Goal: Communication & Community: Answer question/provide support

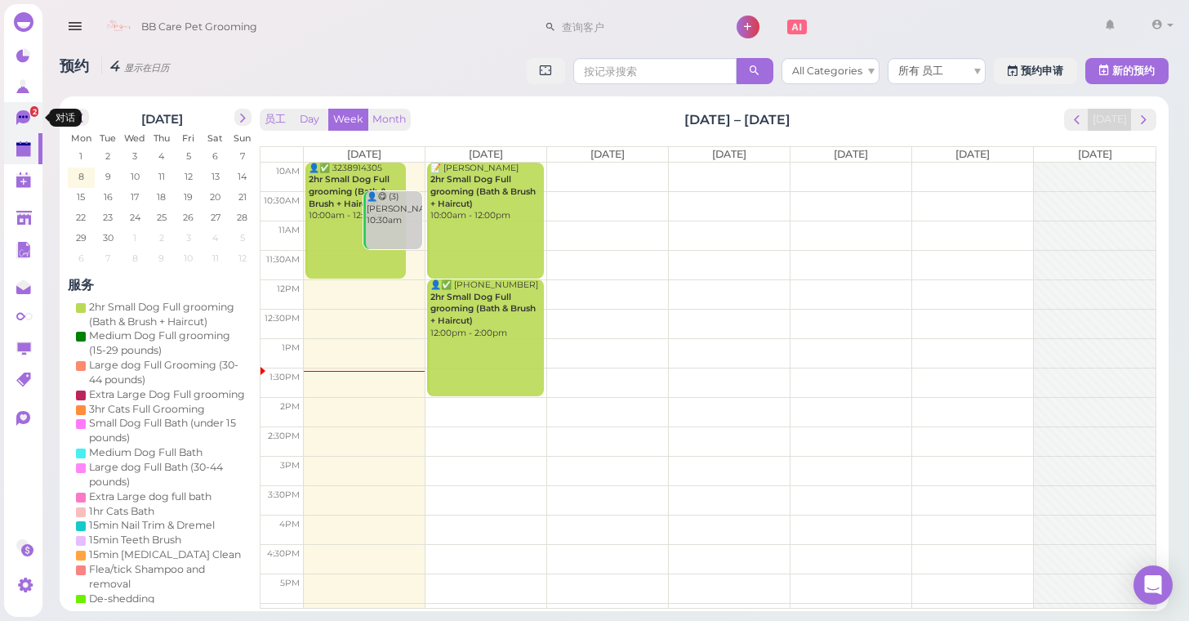
click at [31, 118] on icon at bounding box center [24, 118] width 17 height 17
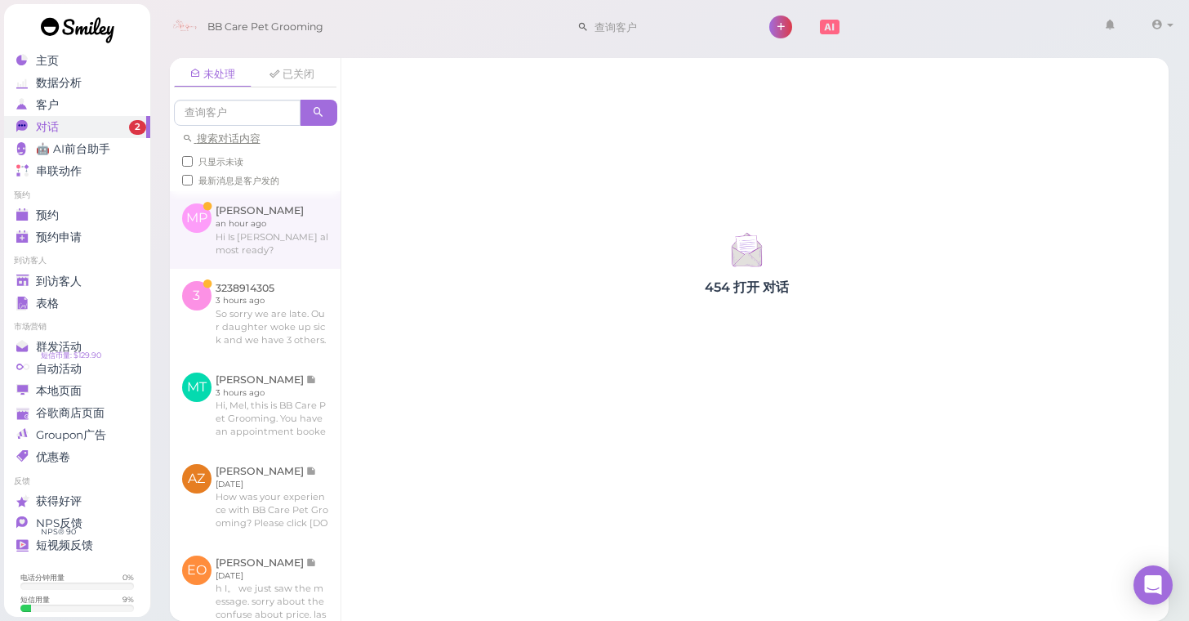
click at [304, 241] on link at bounding box center [255, 229] width 171 height 77
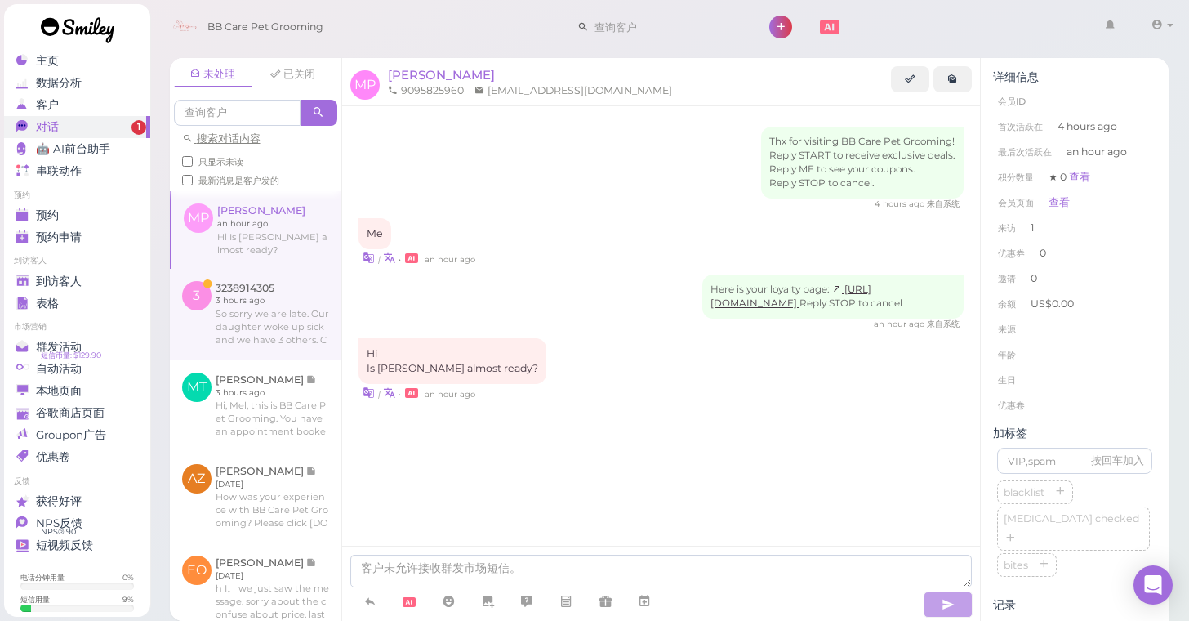
click at [225, 296] on link at bounding box center [256, 314] width 172 height 91
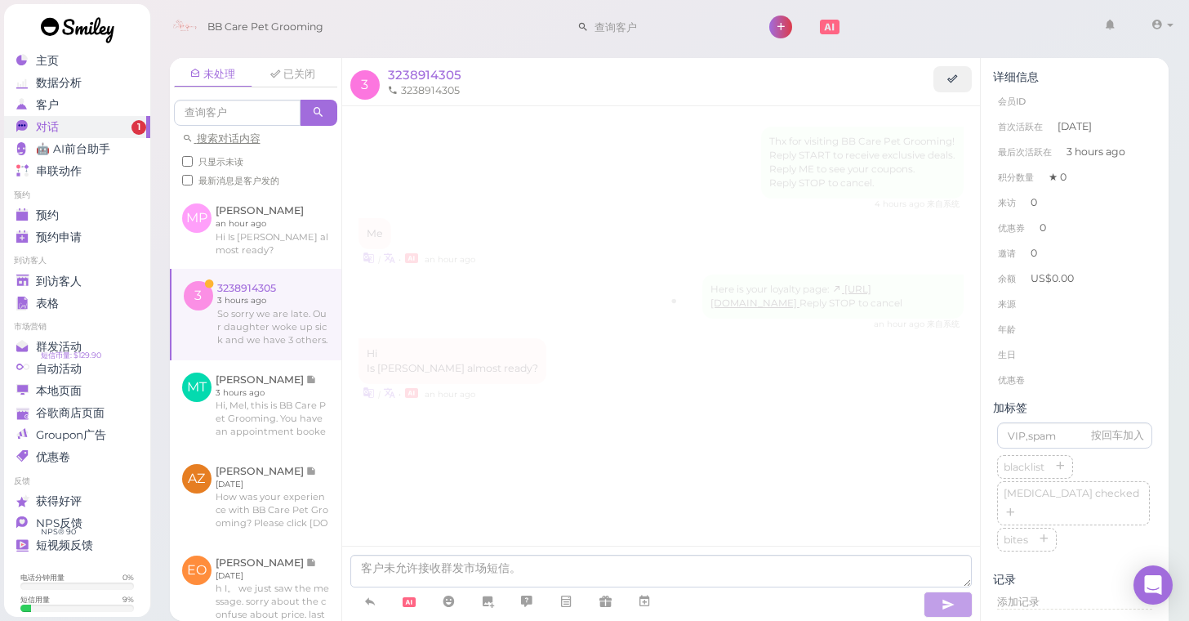
scroll to position [126, 0]
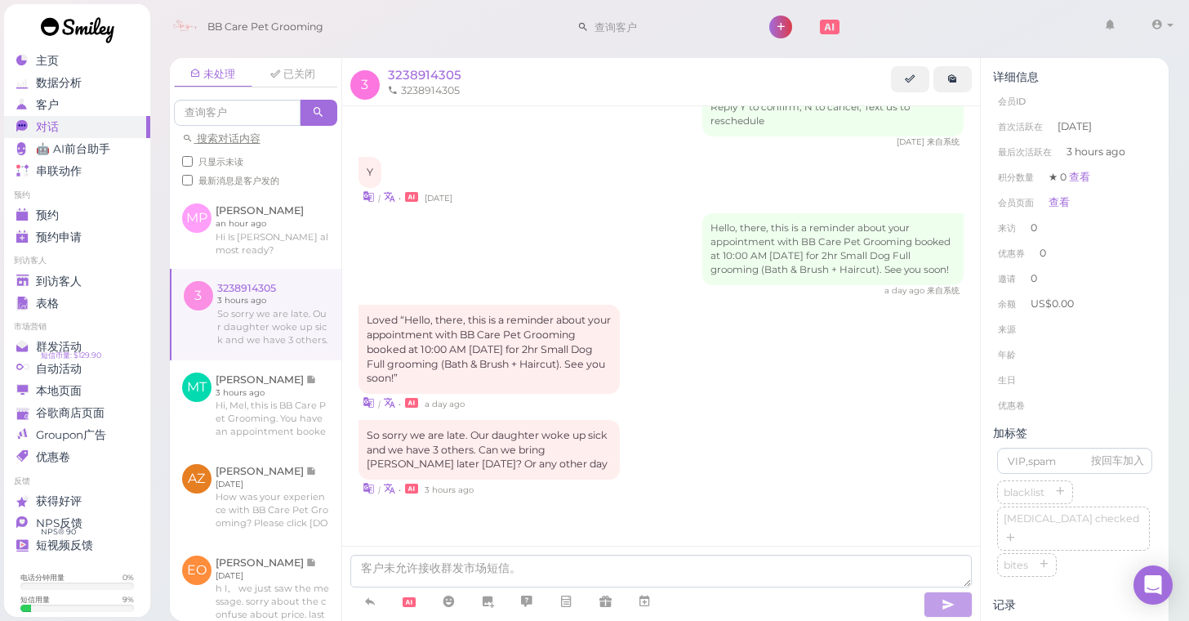
click at [528, 373] on div "Loved “Hello, there, this is a reminder about your appointment with BB Care Pet…" at bounding box center [489, 349] width 261 height 89
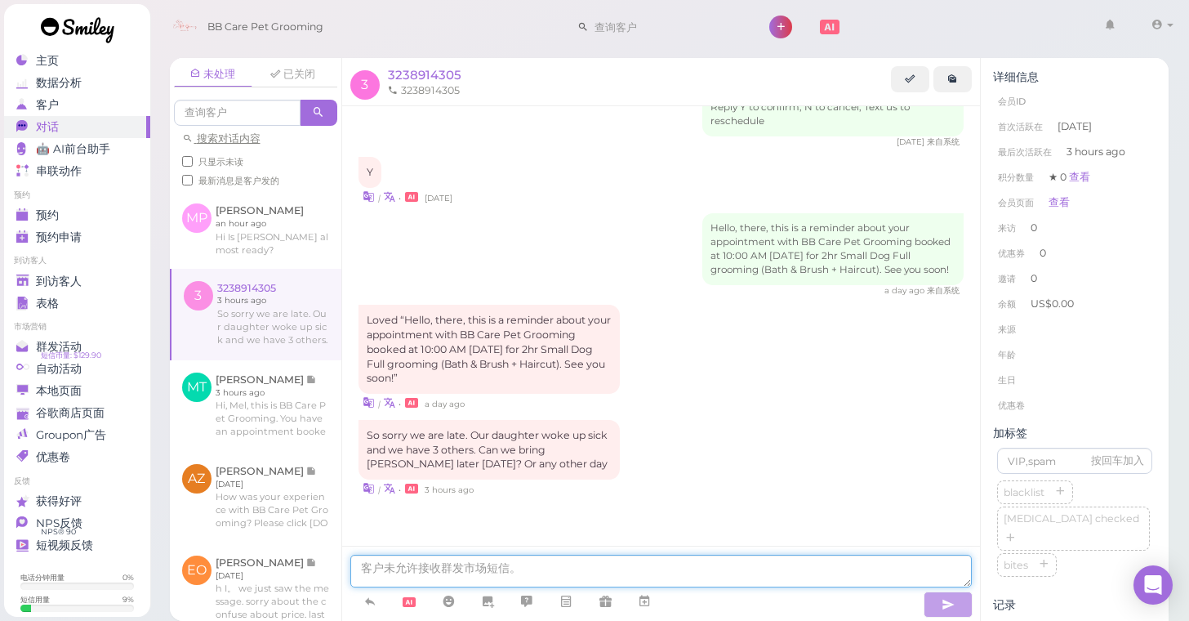
click at [666, 575] on textarea at bounding box center [661, 571] width 622 height 33
type textarea "i"
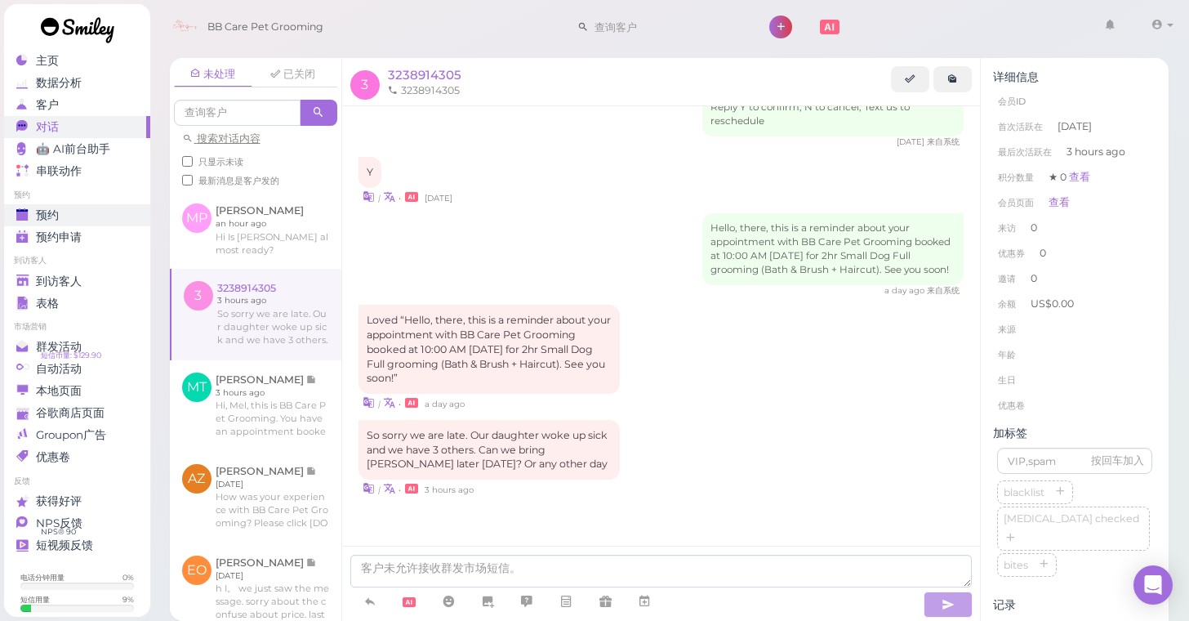
click at [98, 220] on div "预约" at bounding box center [75, 215] width 118 height 14
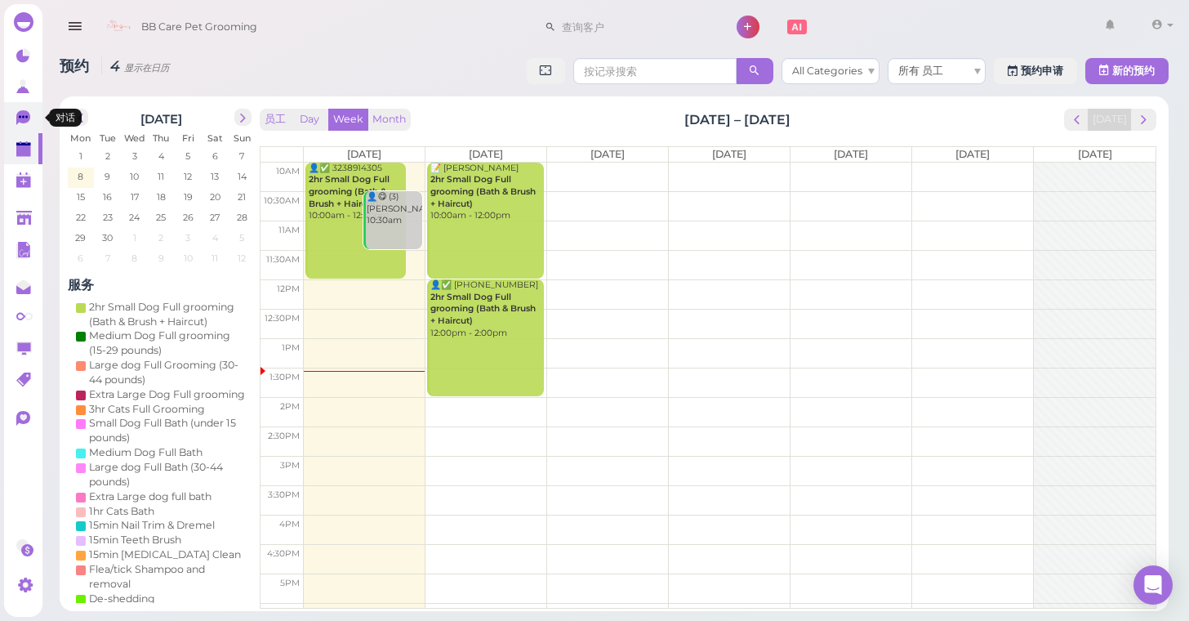
click at [23, 121] on icon at bounding box center [23, 117] width 14 height 15
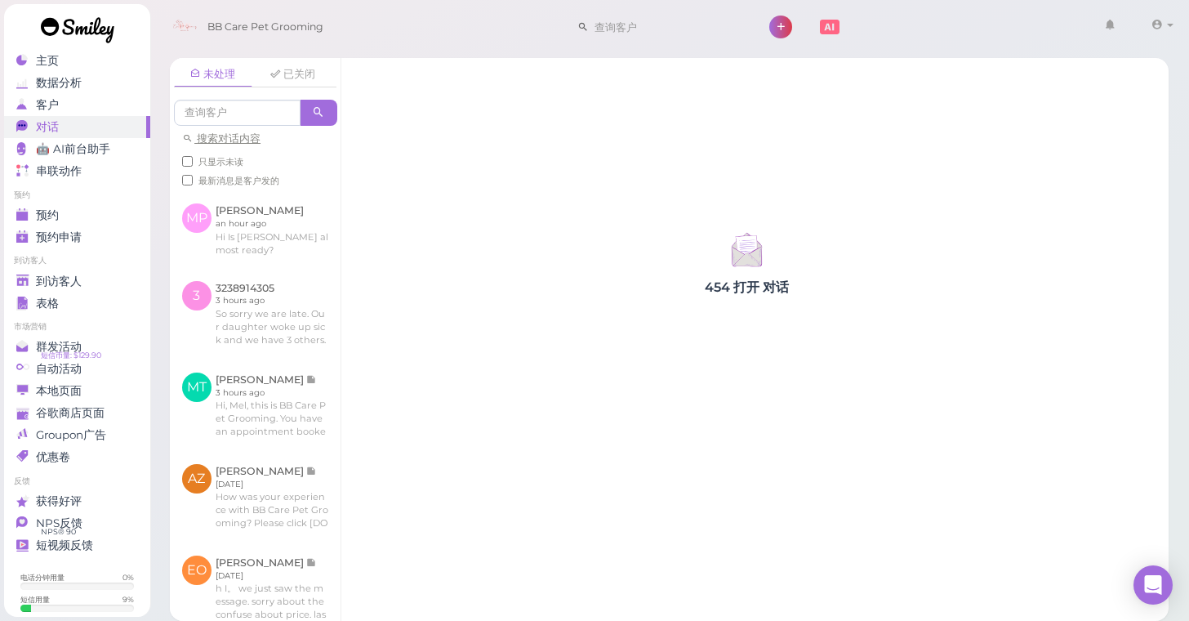
click at [69, 125] on div "对话" at bounding box center [75, 127] width 118 height 14
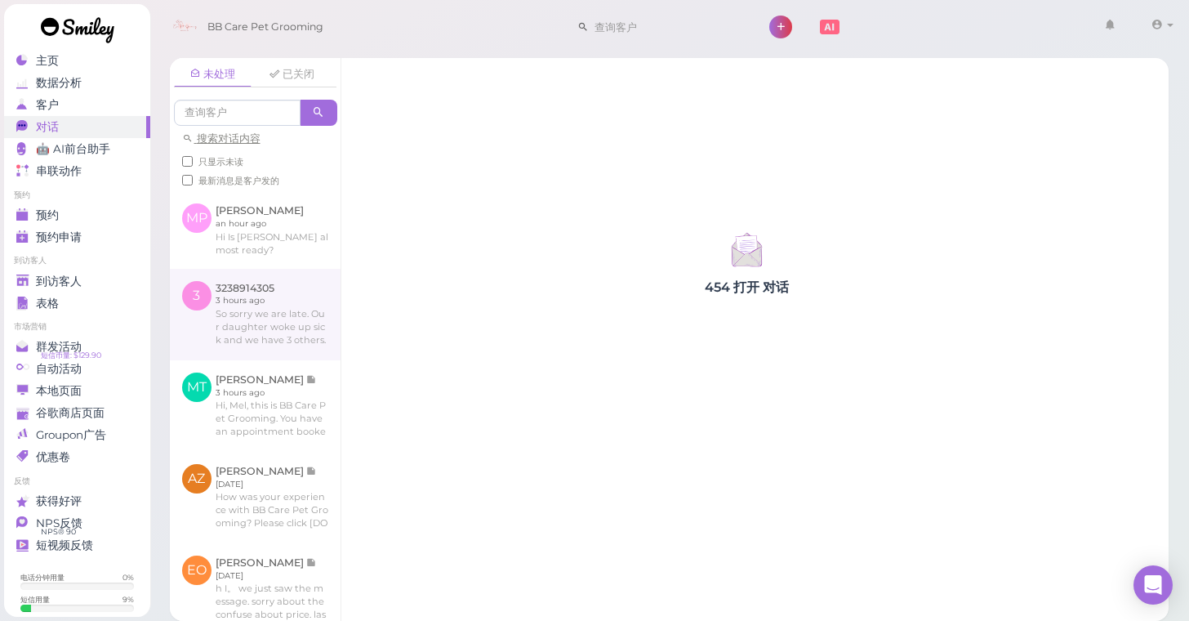
click at [306, 292] on link at bounding box center [255, 314] width 171 height 91
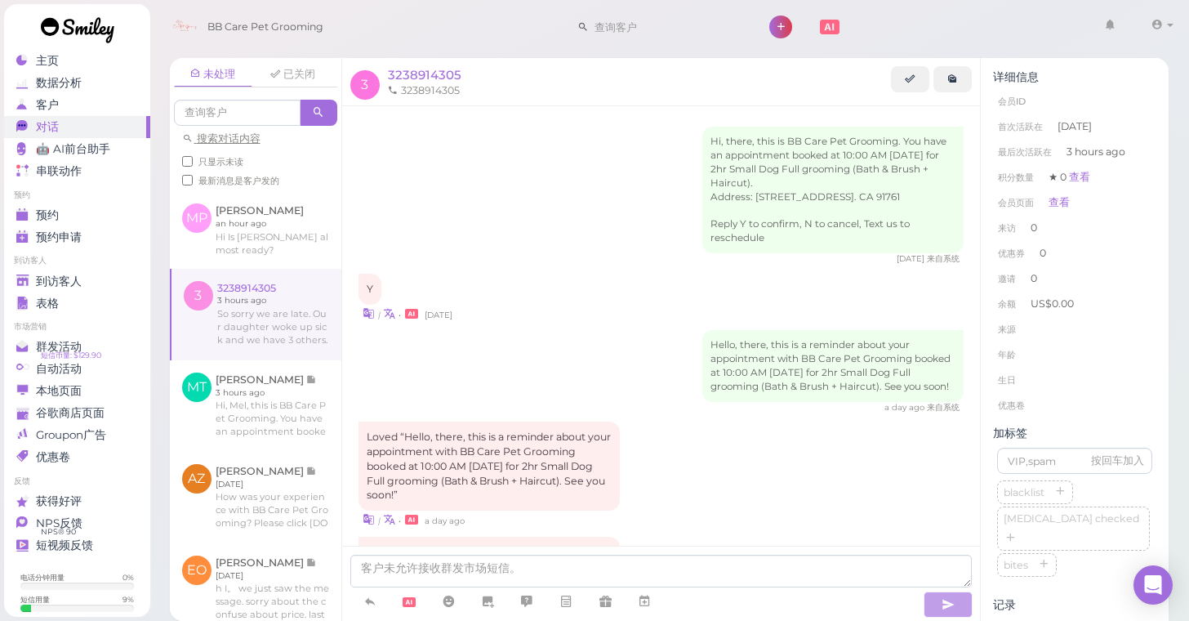
scroll to position [126, 0]
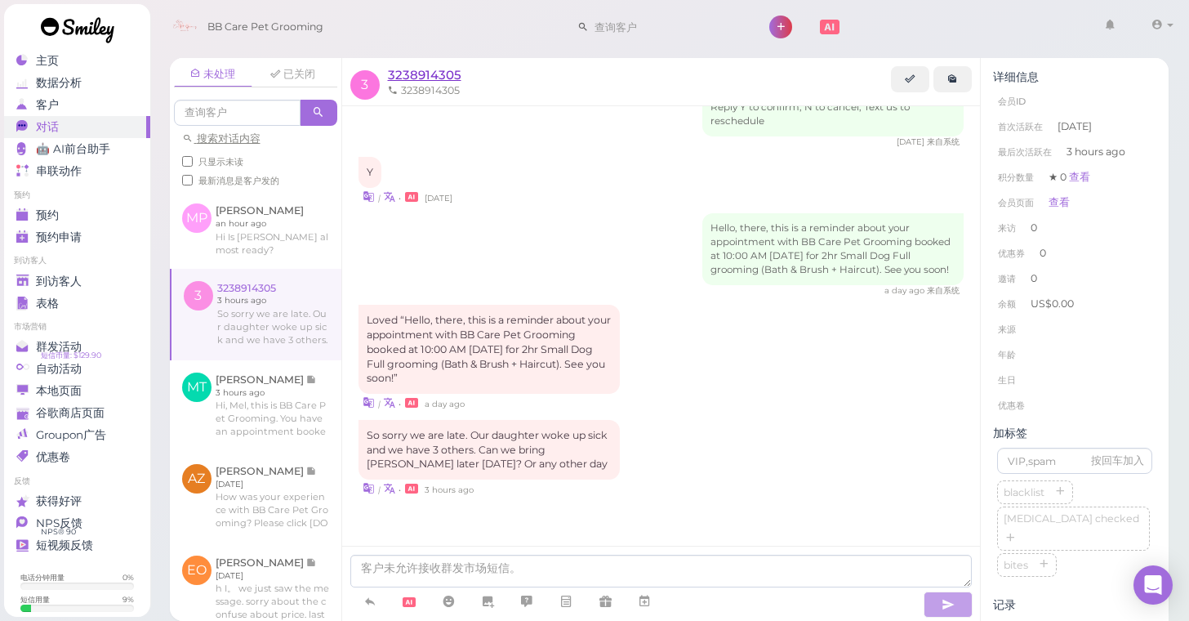
click at [431, 78] on span "3238914305" at bounding box center [425, 75] width 74 height 16
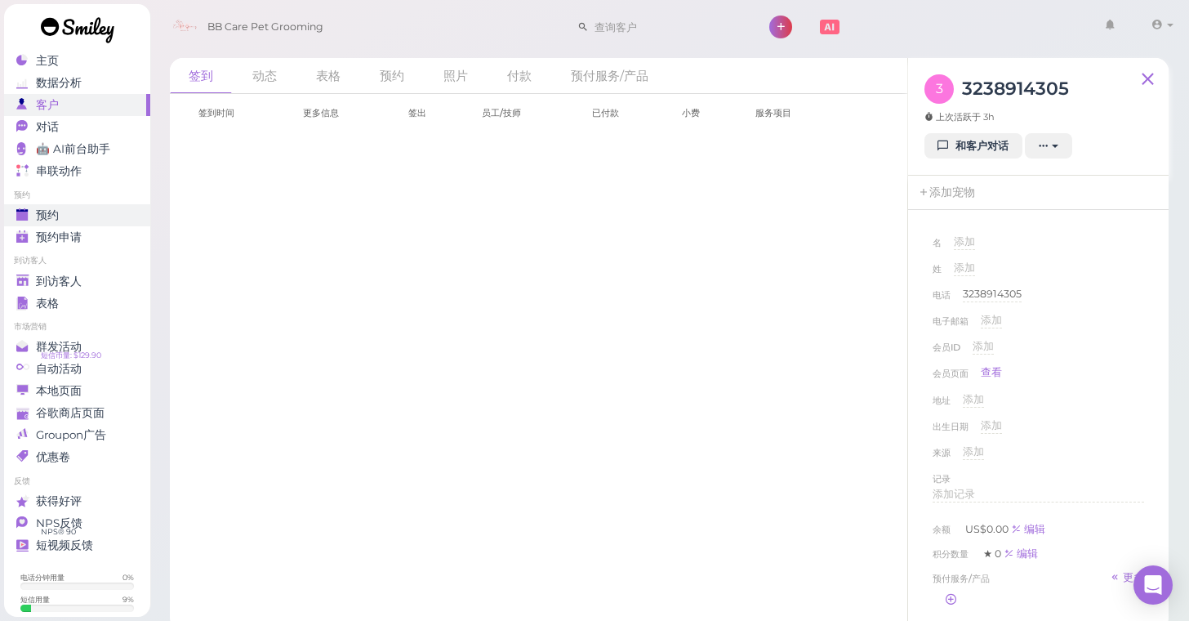
click at [56, 217] on span "预约" at bounding box center [47, 215] width 23 height 14
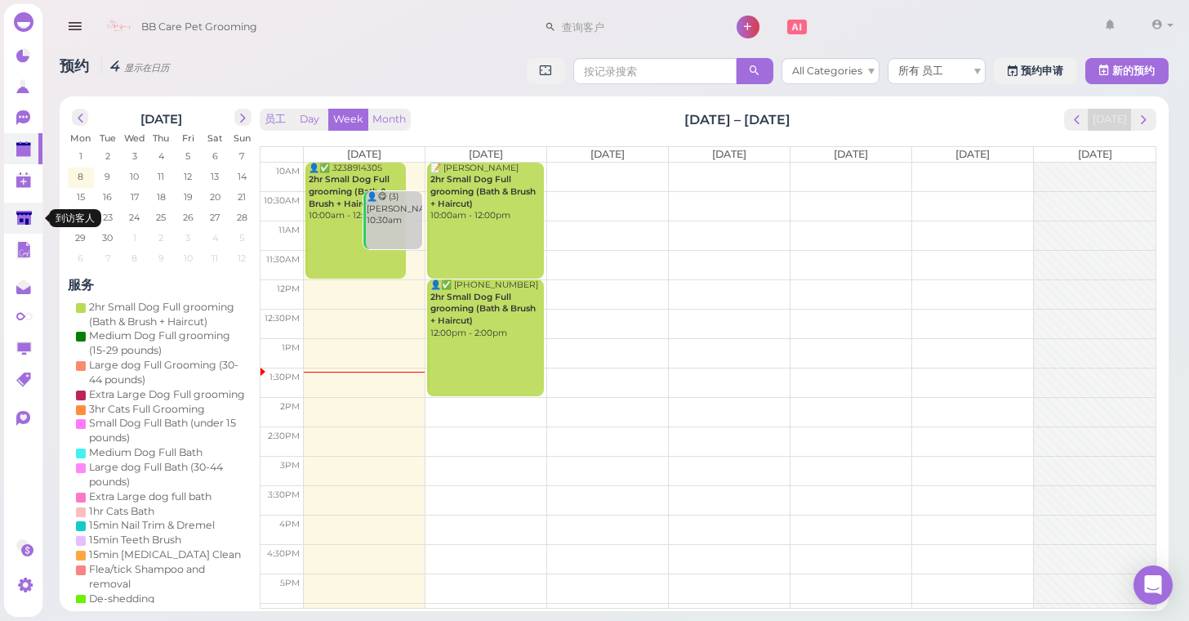
click at [29, 207] on link at bounding box center [23, 218] width 38 height 31
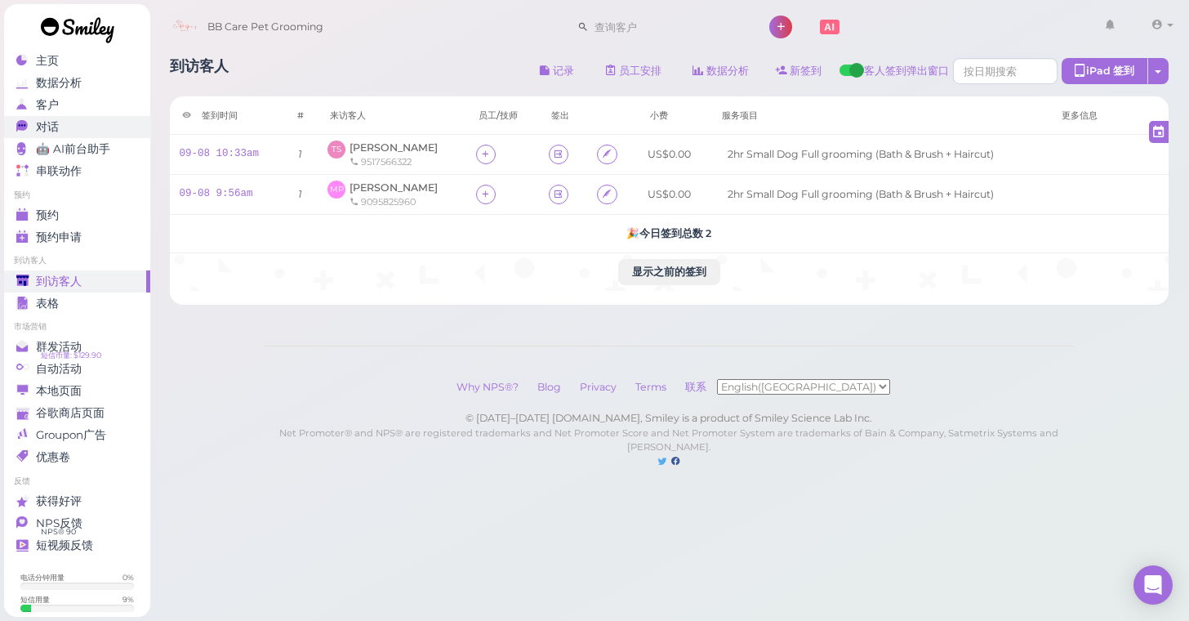
click at [96, 126] on div "对话" at bounding box center [75, 127] width 118 height 14
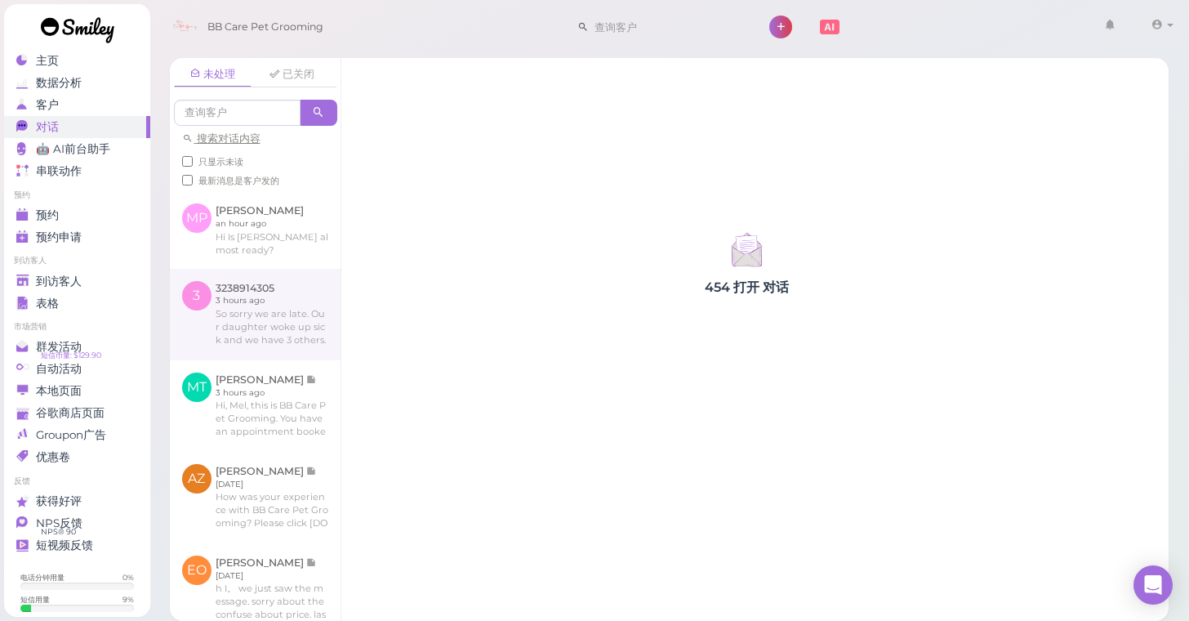
click at [313, 289] on link at bounding box center [255, 314] width 171 height 91
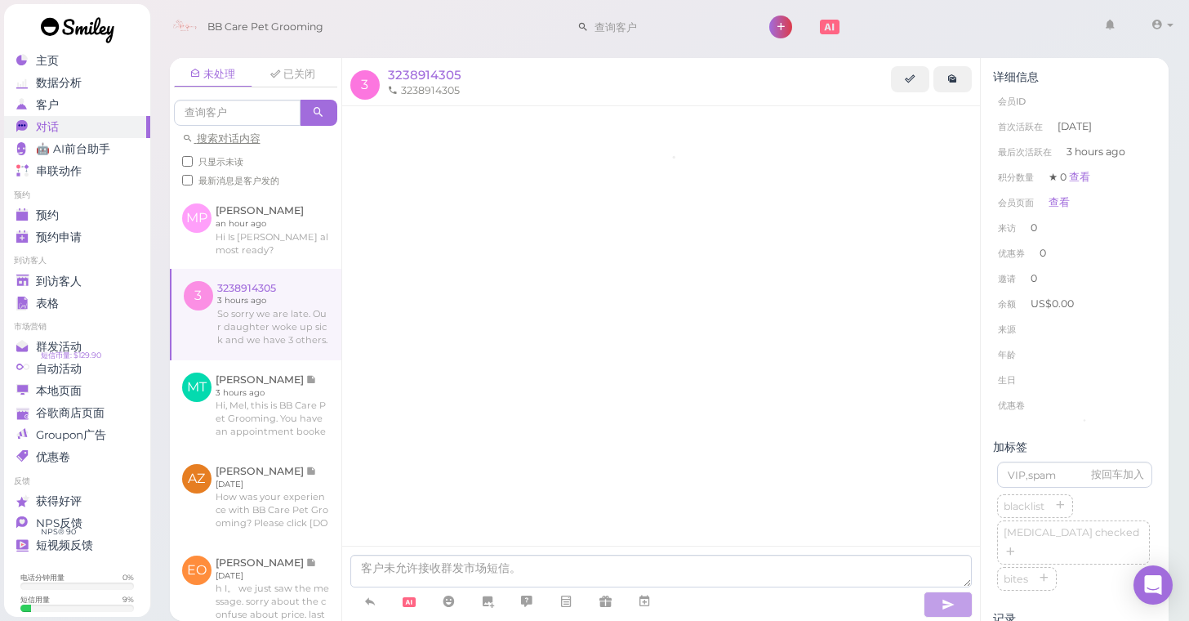
scroll to position [126, 0]
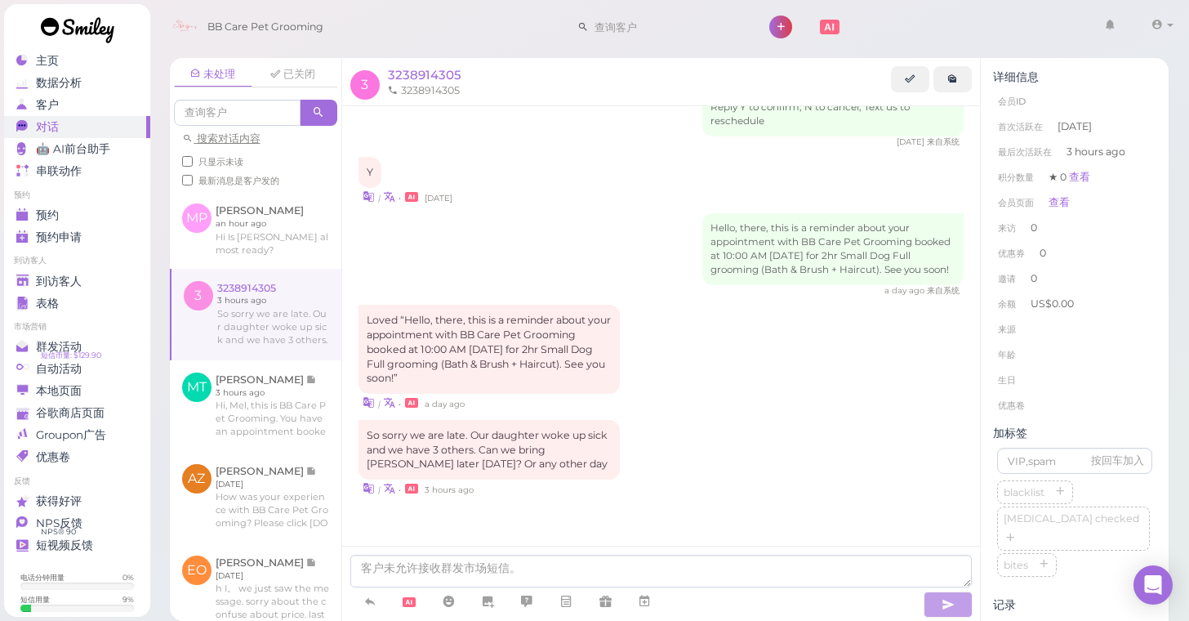
click at [651, 550] on div at bounding box center [661, 583] width 639 height 75
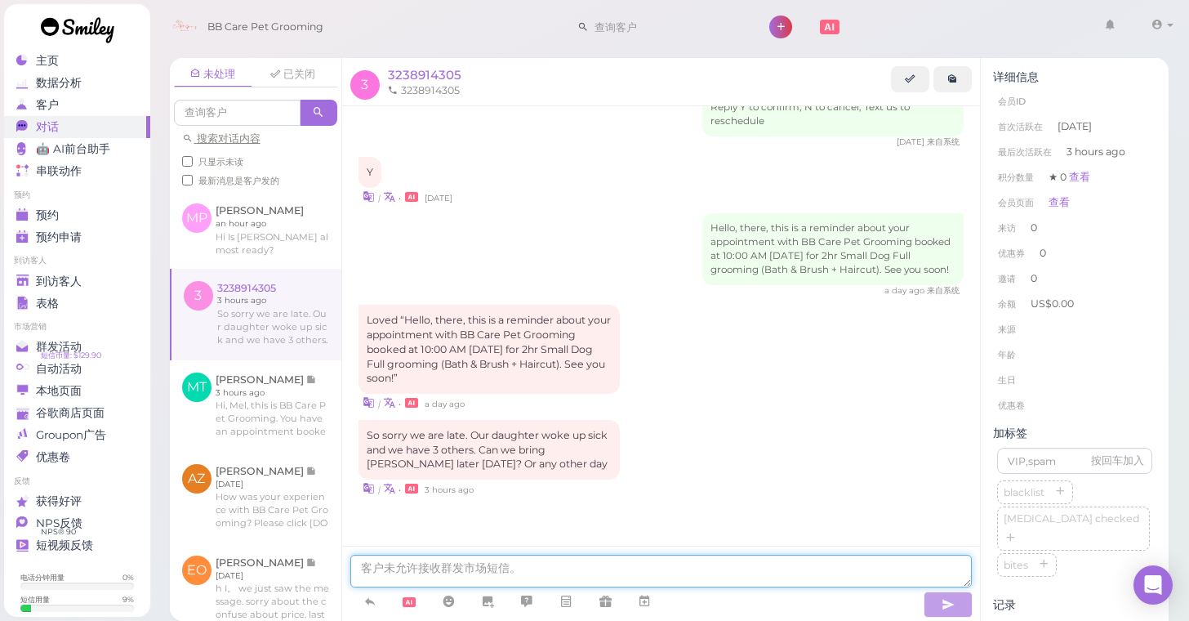
click at [628, 572] on textarea at bounding box center [661, 571] width 622 height 33
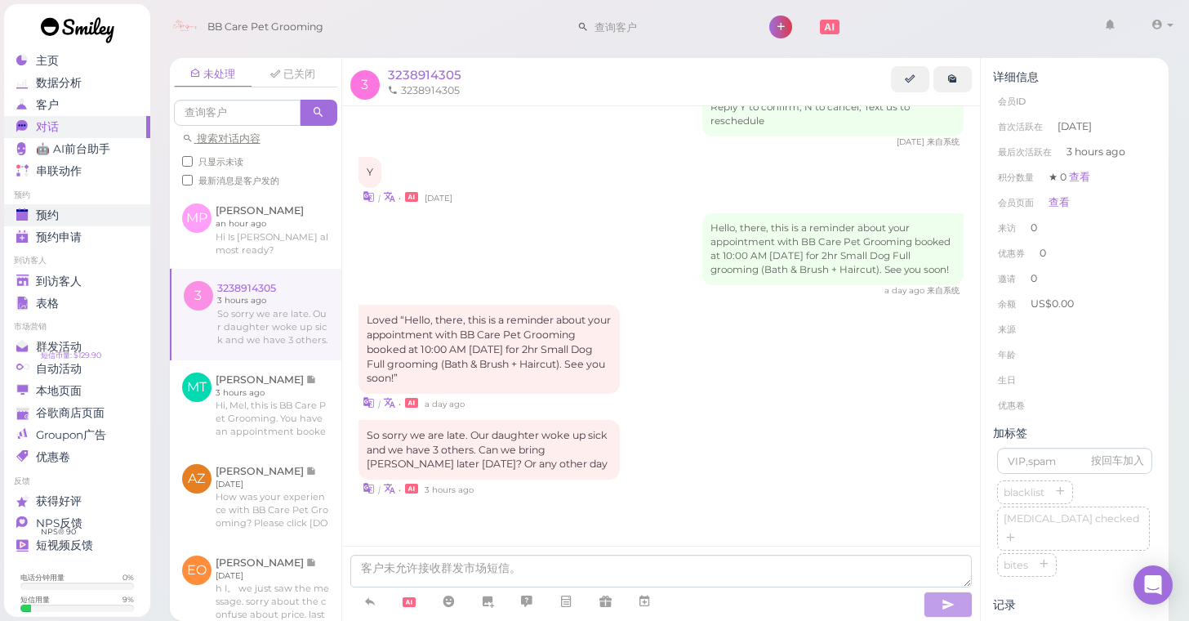
click at [106, 217] on div "预约" at bounding box center [75, 215] width 118 height 14
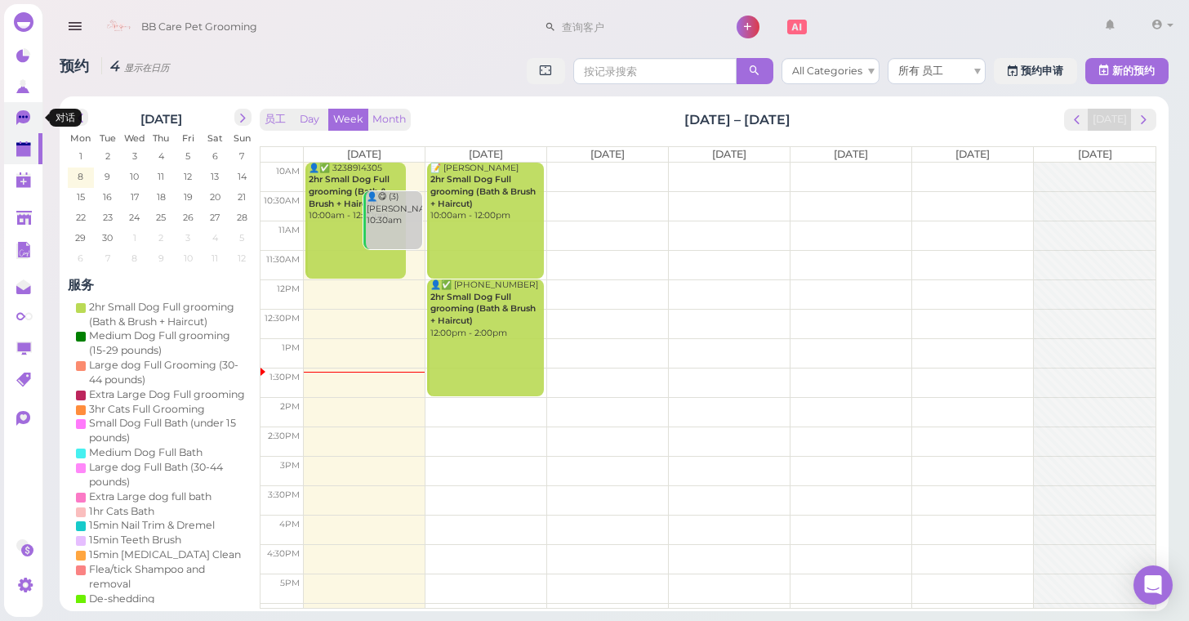
click at [30, 132] on link "0" at bounding box center [23, 117] width 38 height 31
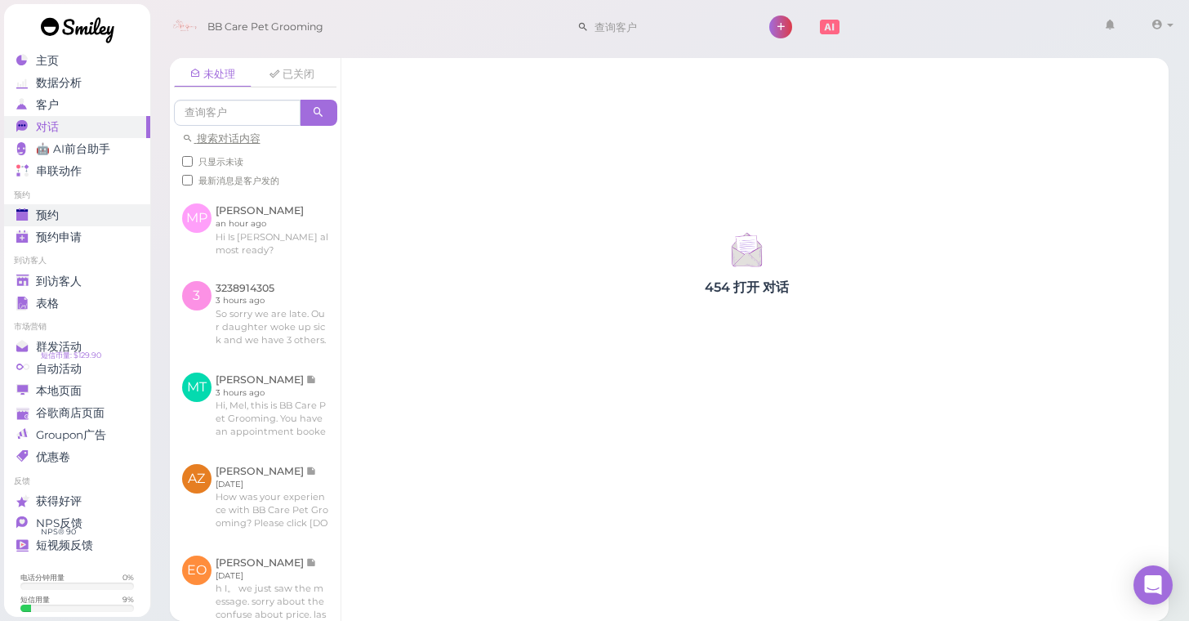
click at [105, 219] on div "预约" at bounding box center [75, 215] width 118 height 14
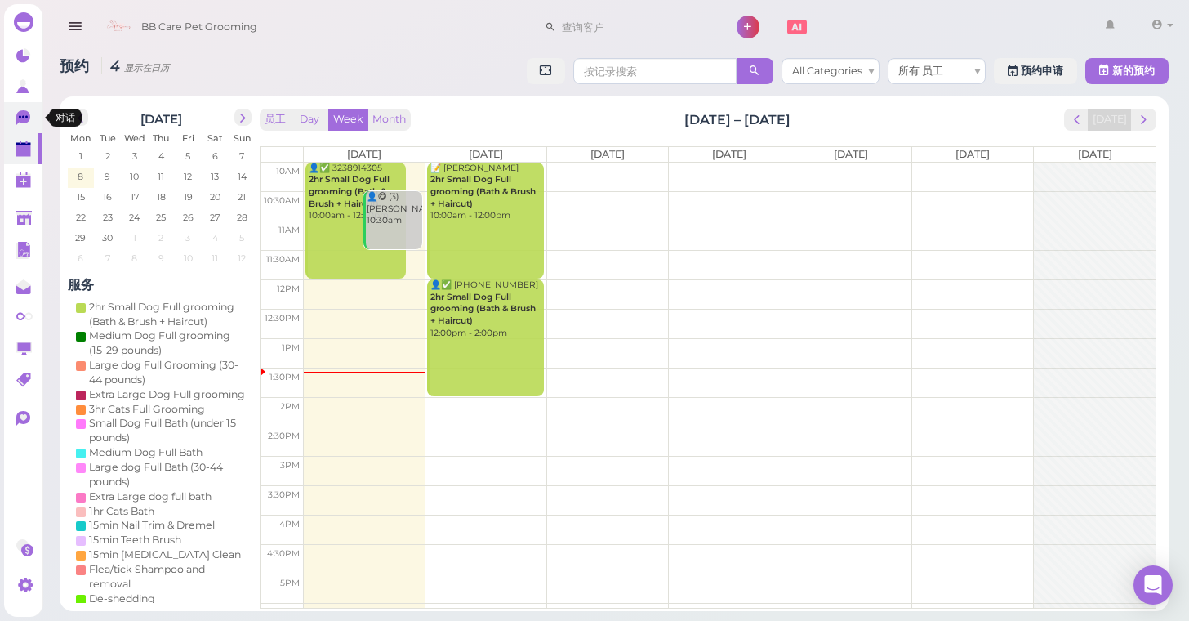
click at [30, 126] on icon at bounding box center [24, 118] width 17 height 17
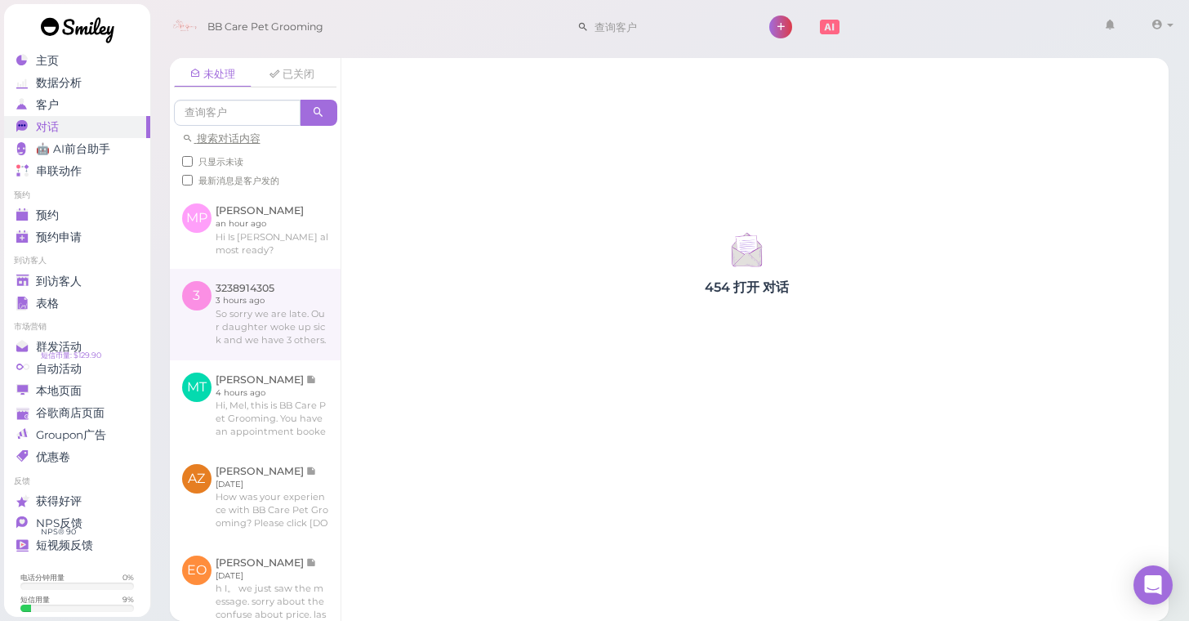
click at [244, 328] on link at bounding box center [255, 314] width 171 height 91
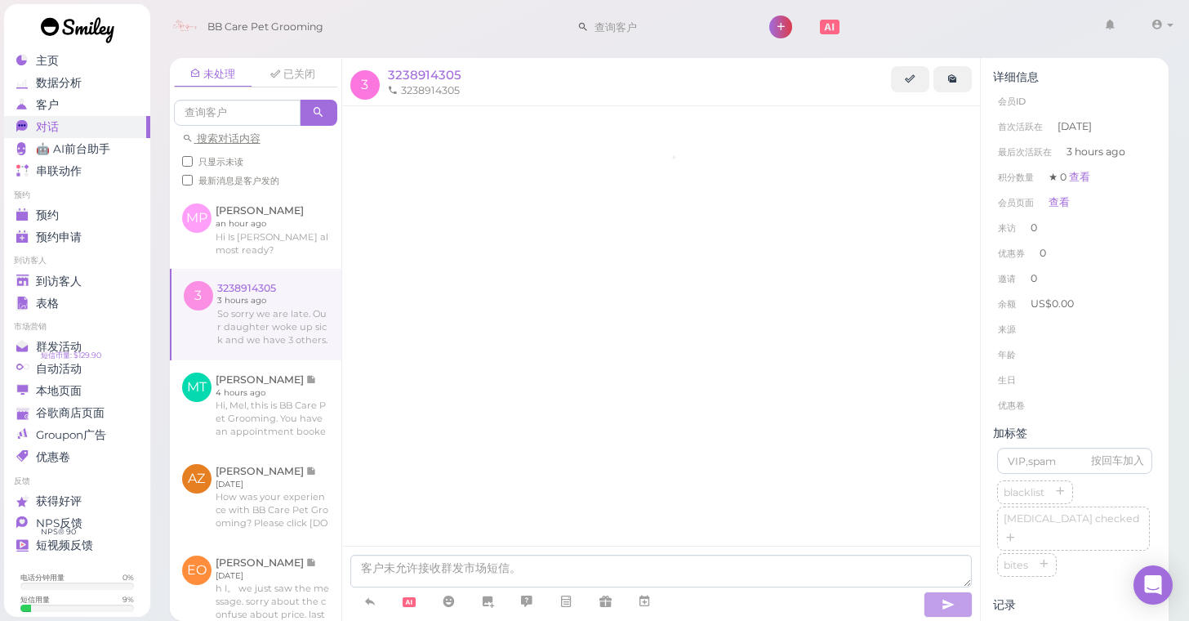
scroll to position [126, 0]
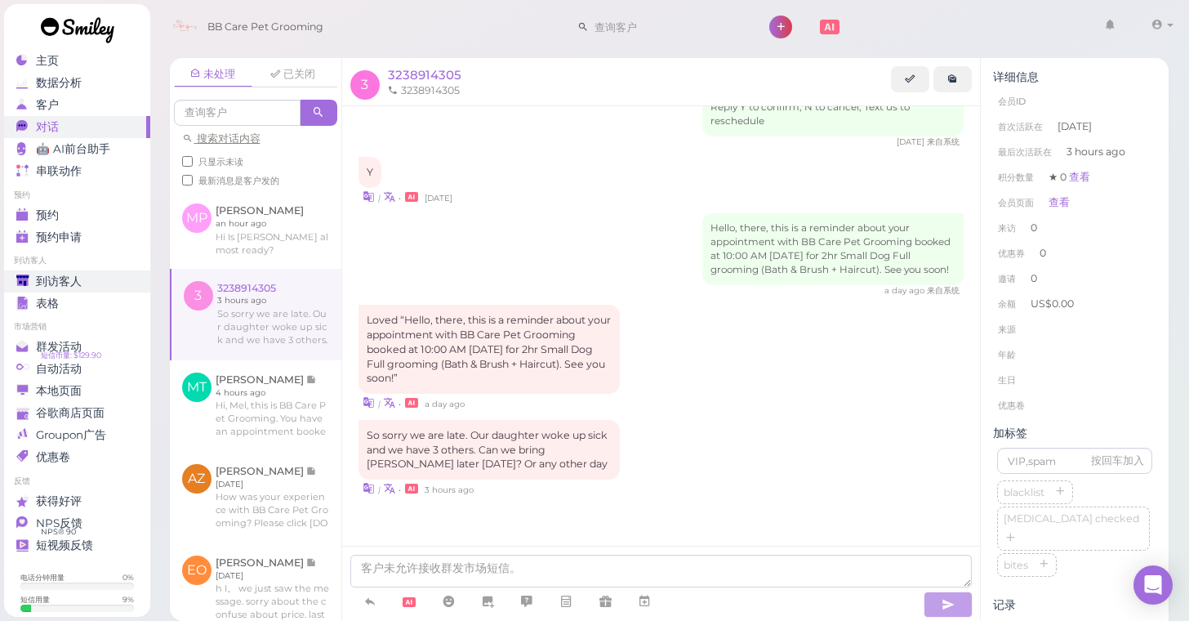
click at [100, 285] on div "到访客人" at bounding box center [75, 281] width 118 height 14
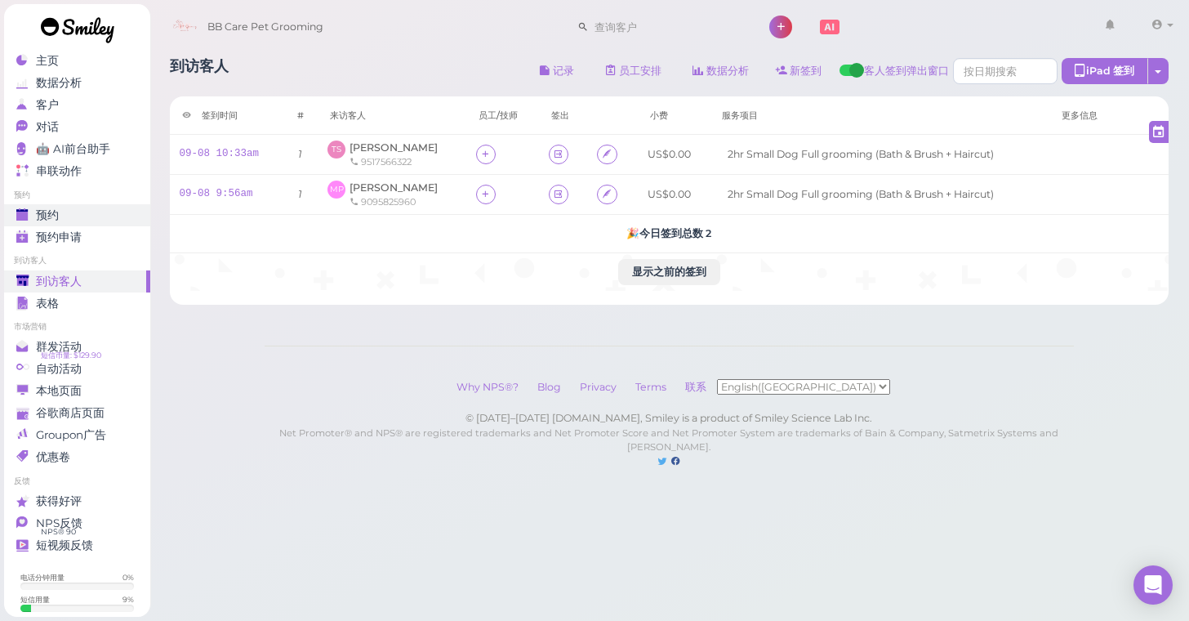
click at [119, 210] on div "预约" at bounding box center [75, 215] width 118 height 14
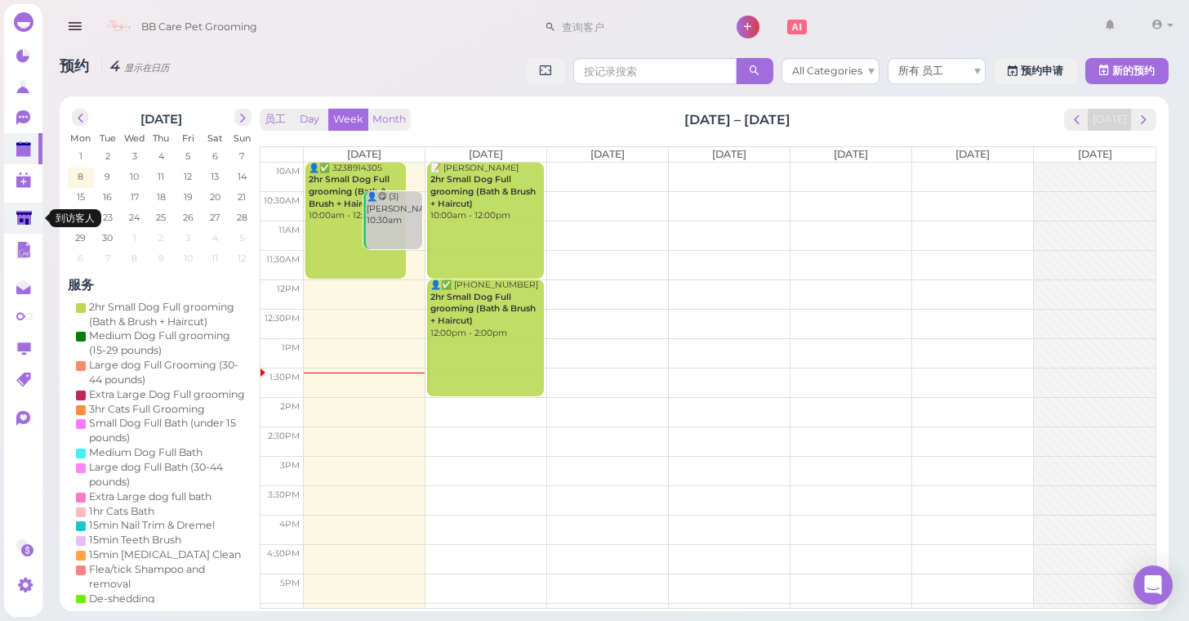
click at [36, 207] on link at bounding box center [23, 218] width 38 height 31
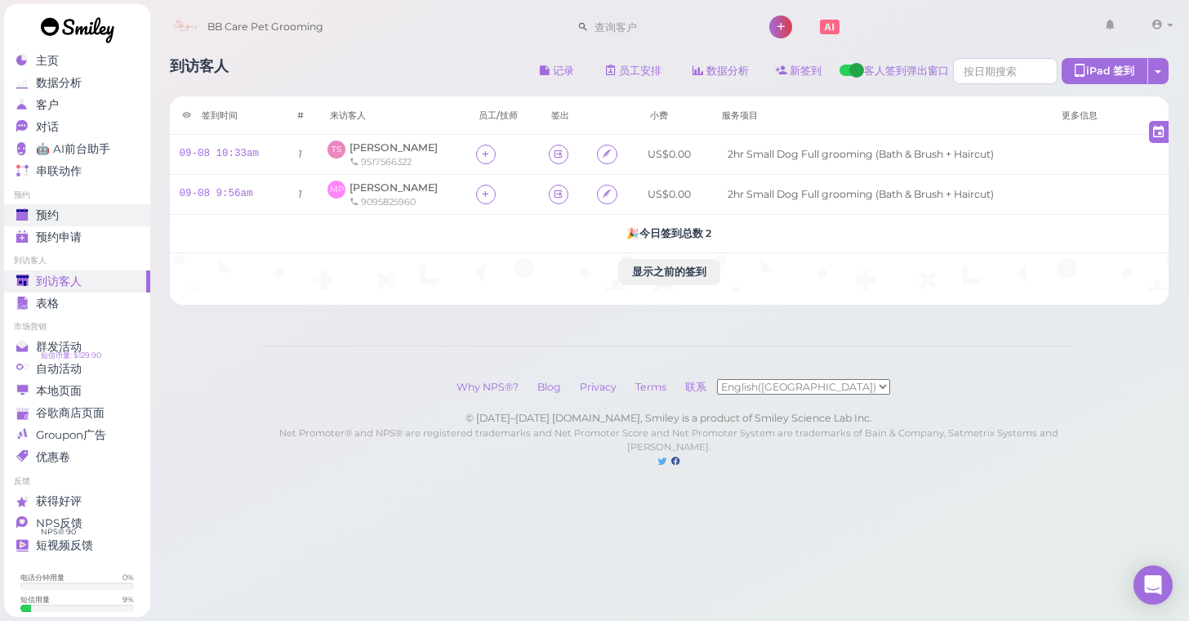
click at [112, 214] on div "预约" at bounding box center [75, 215] width 118 height 14
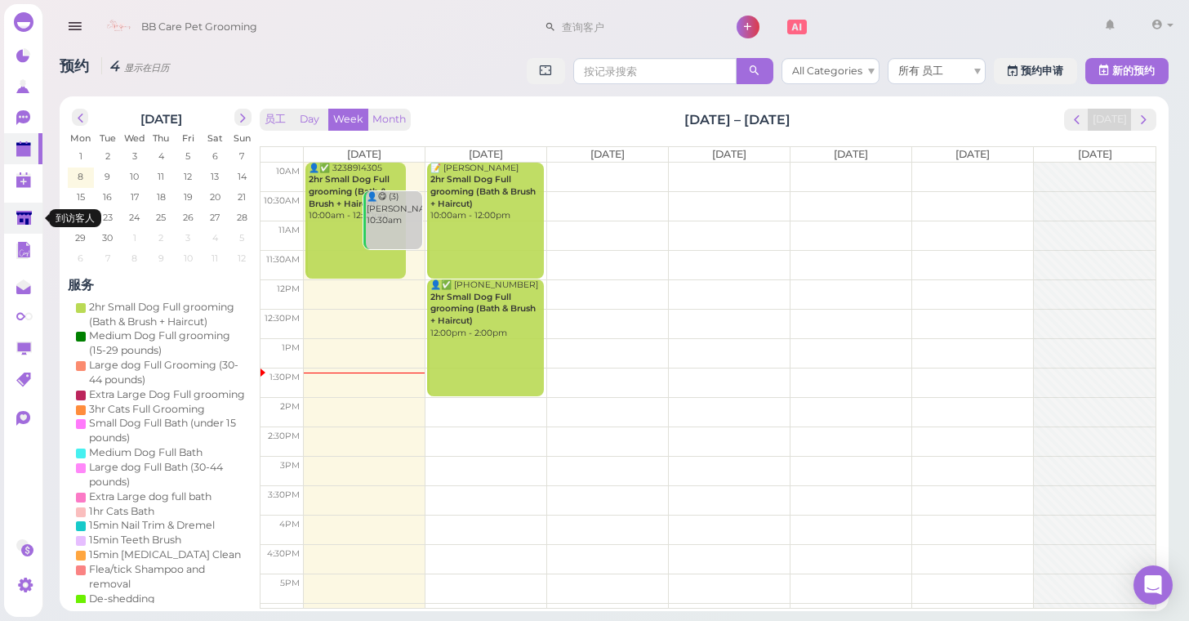
click at [25, 213] on icon at bounding box center [24, 218] width 16 height 12
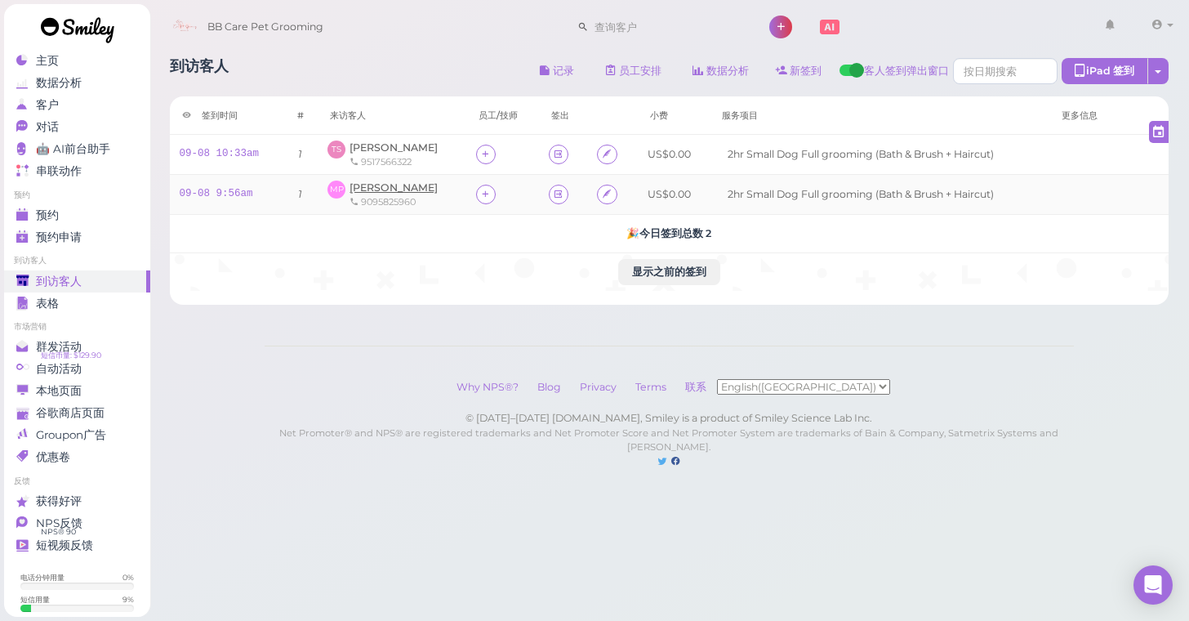
click at [369, 189] on span "[PERSON_NAME]" at bounding box center [394, 187] width 88 height 12
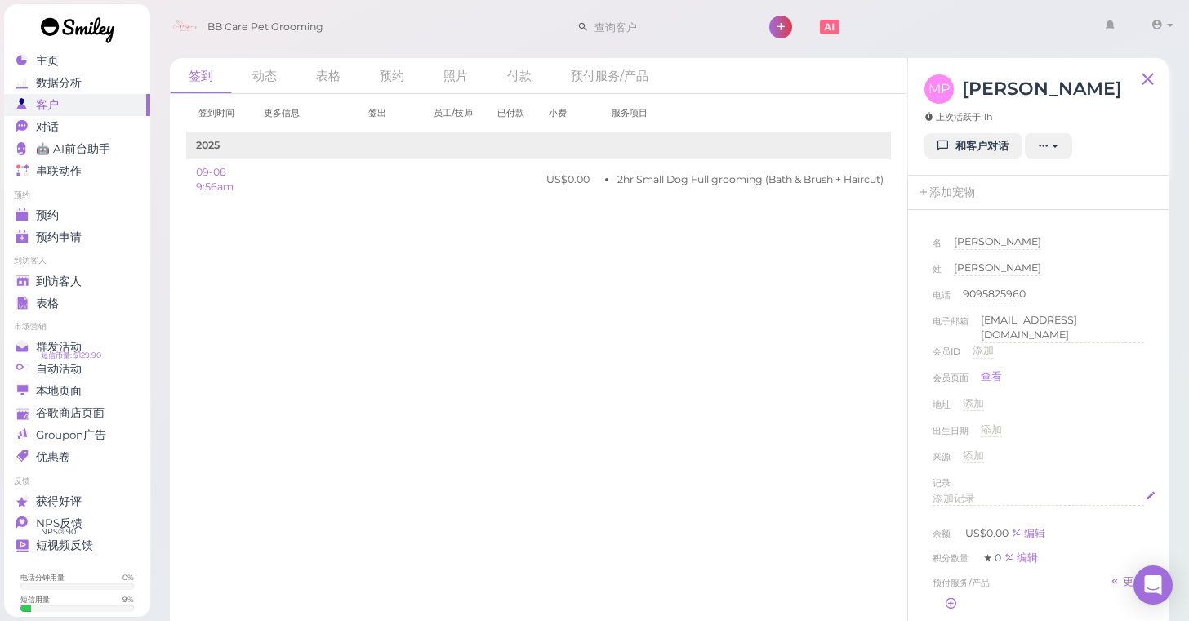
click at [962, 497] on span "添加记录" at bounding box center [954, 498] width 42 height 12
click at [1135, 466] on div "来源 添加" at bounding box center [1039, 461] width 212 height 26
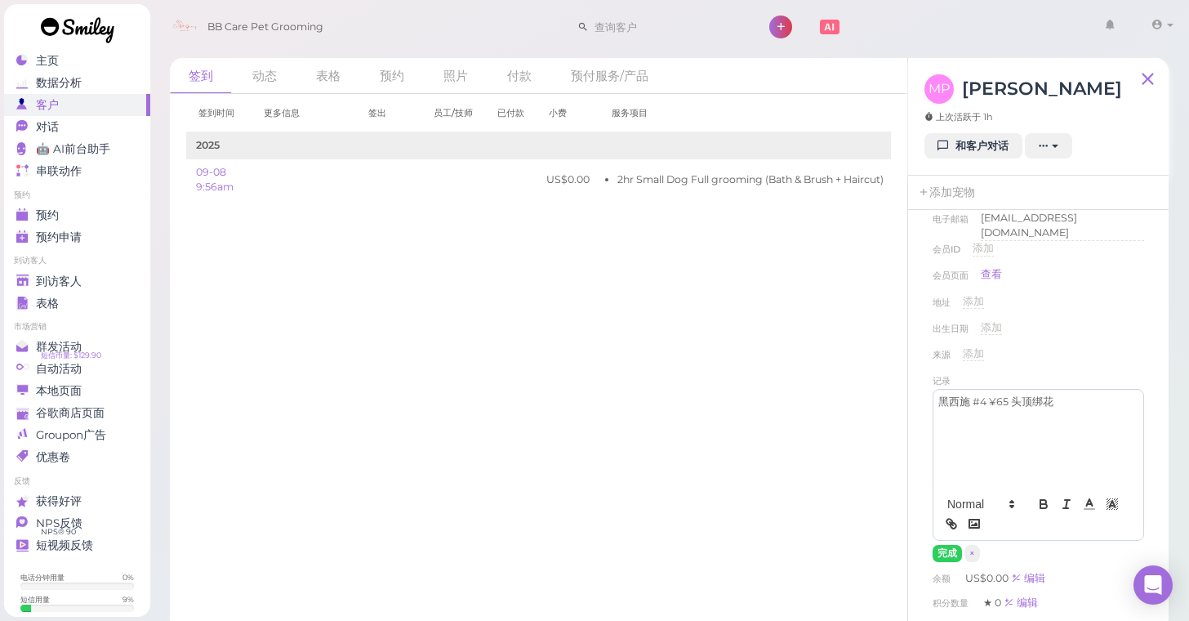
scroll to position [104, 0]
click at [944, 547] on button "完成" at bounding box center [947, 551] width 29 height 17
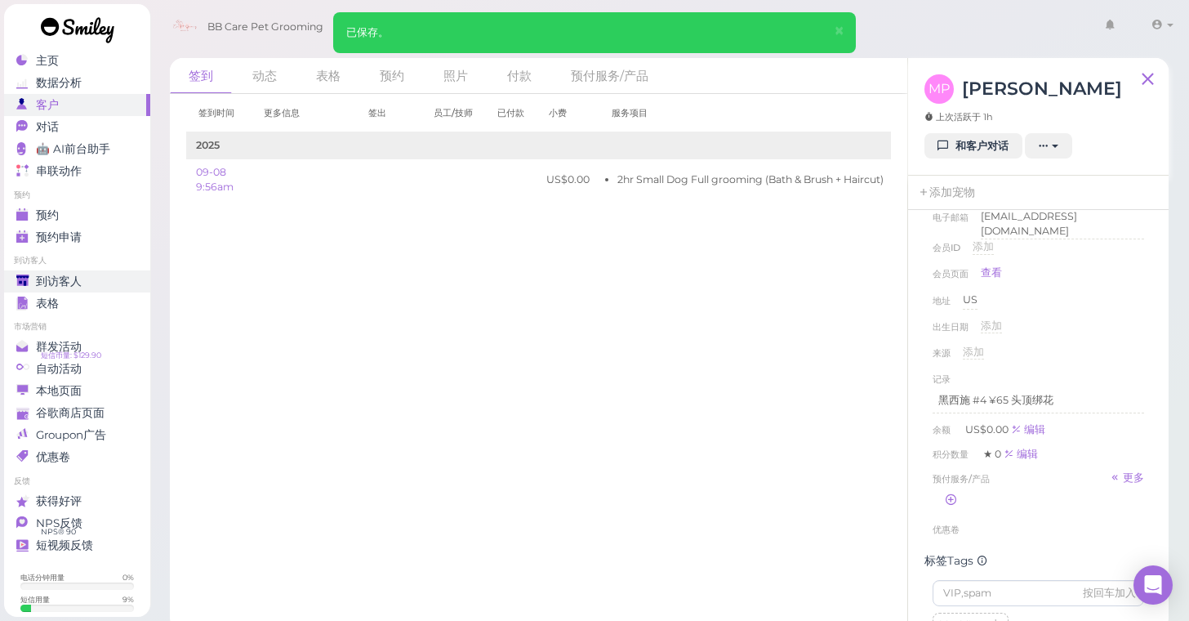
click at [82, 279] on div "到访客人" at bounding box center [75, 281] width 118 height 14
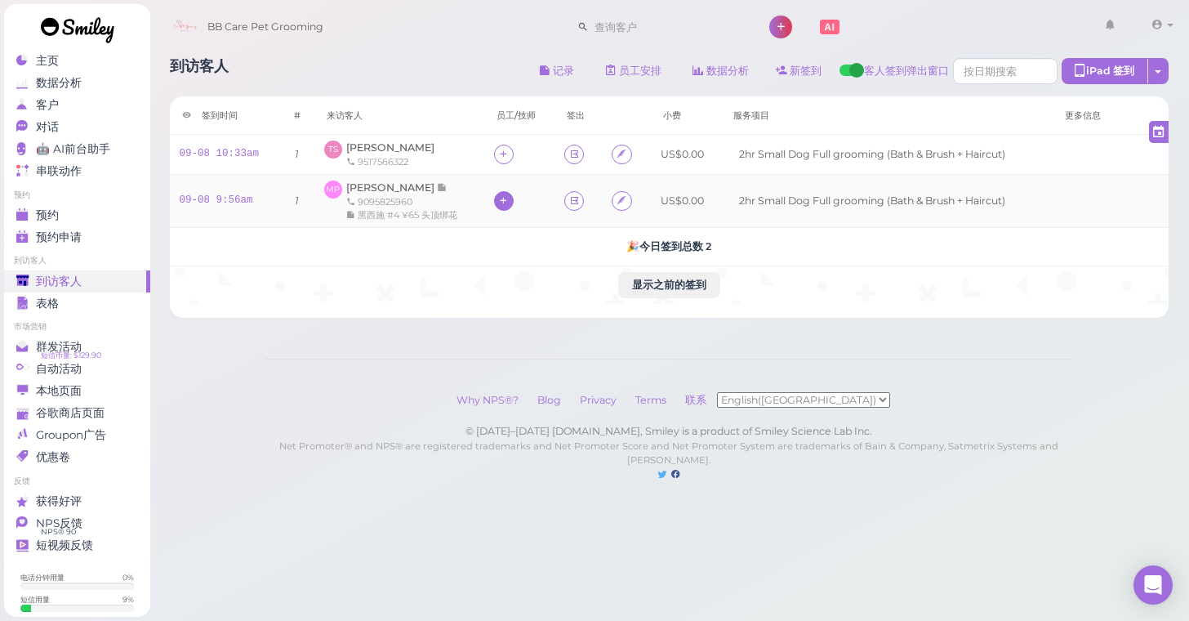
click at [498, 205] on icon at bounding box center [503, 200] width 11 height 12
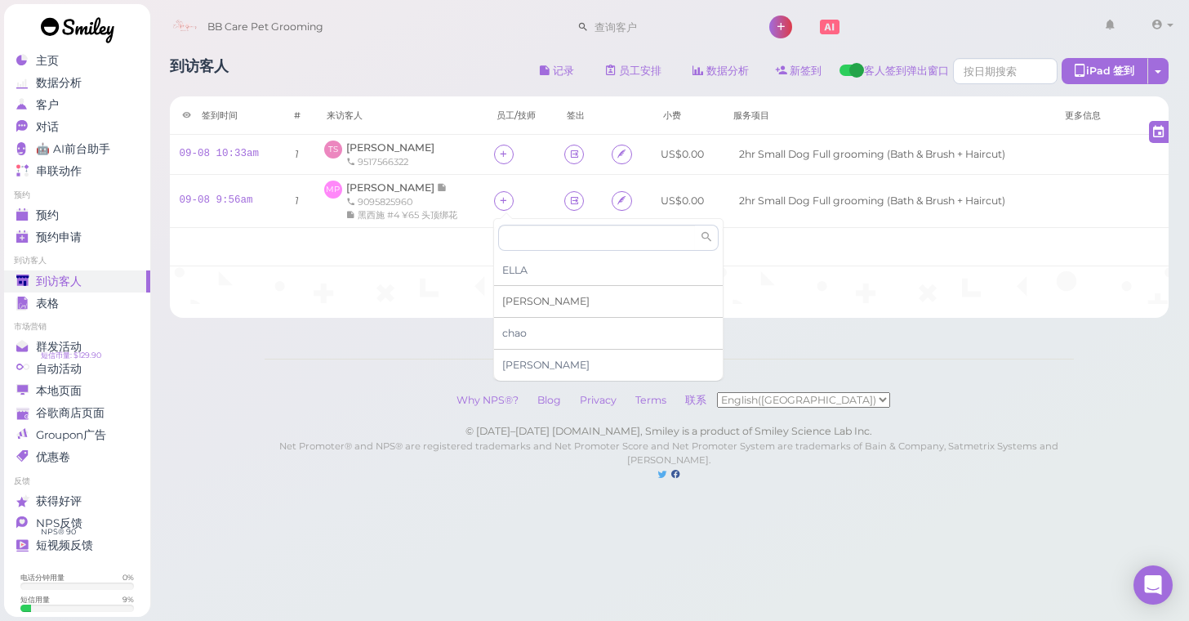
click at [524, 310] on div "Tina" at bounding box center [608, 302] width 229 height 32
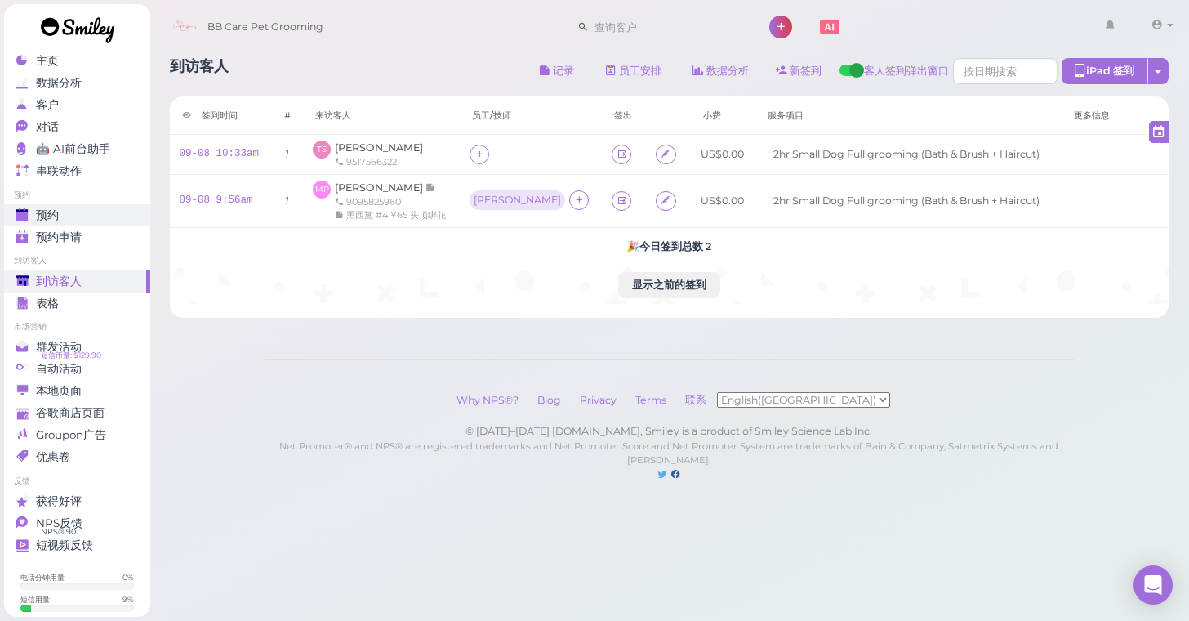
click at [88, 209] on div "预约" at bounding box center [75, 215] width 118 height 14
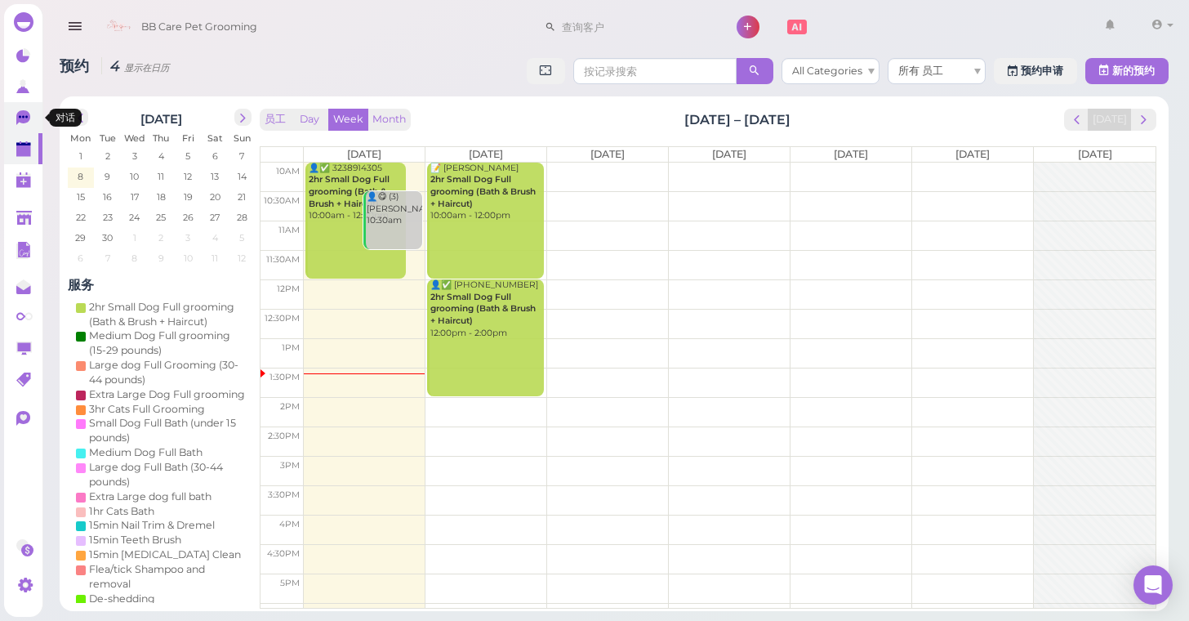
click at [25, 124] on icon at bounding box center [24, 118] width 17 height 17
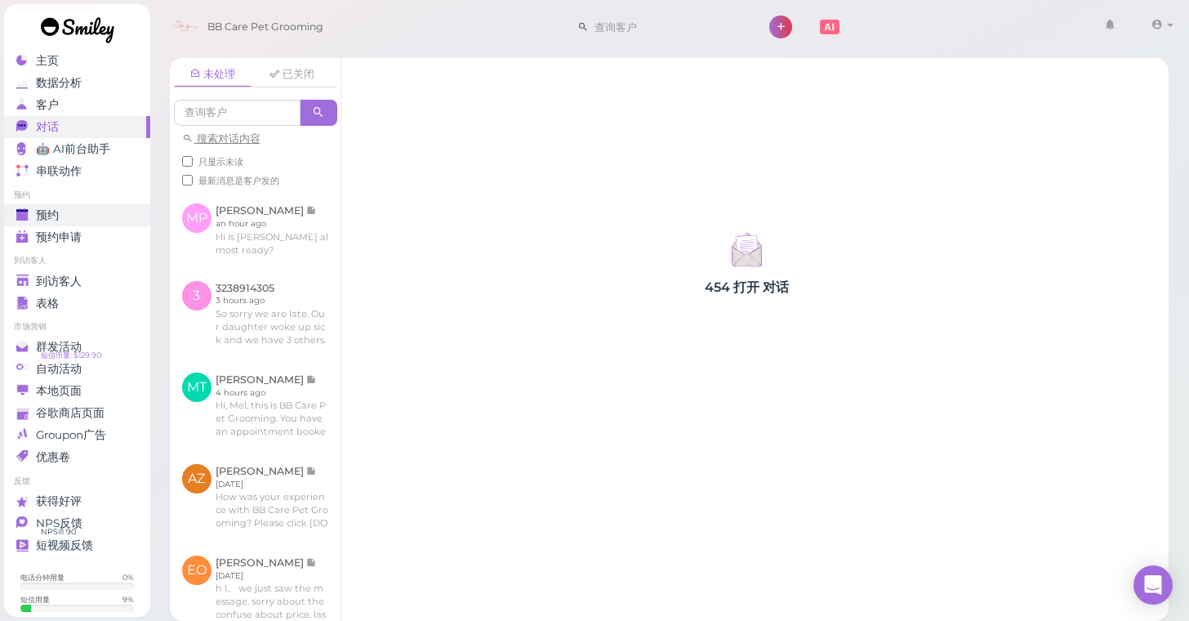
click at [143, 216] on link "预约" at bounding box center [77, 215] width 146 height 22
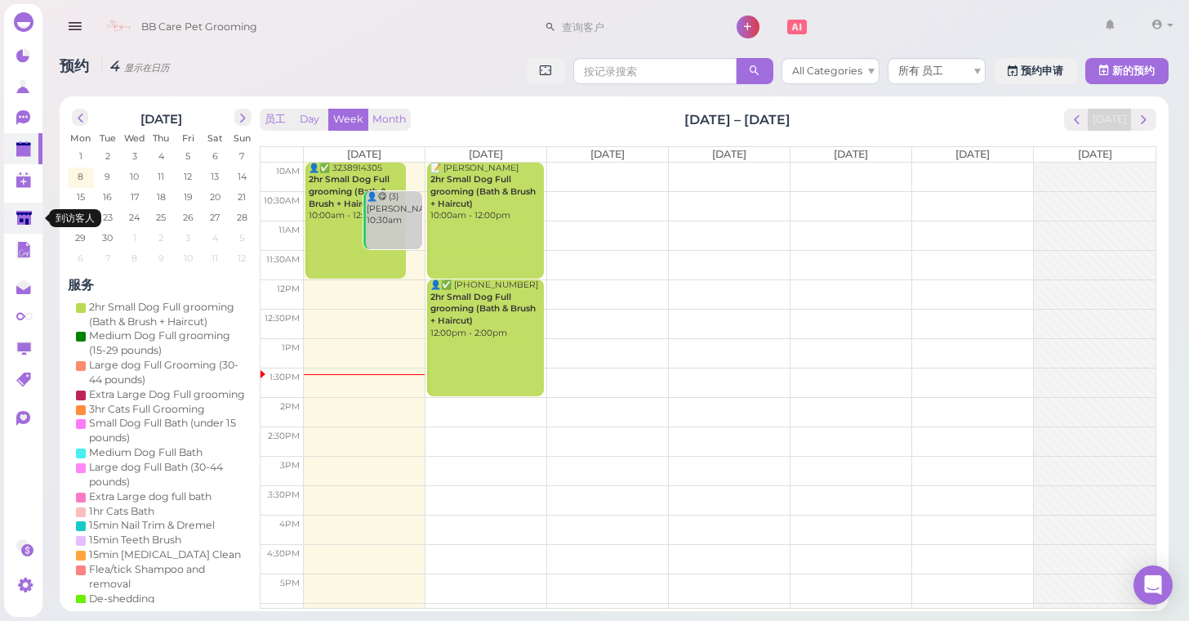
click at [18, 225] on icon at bounding box center [24, 219] width 17 height 17
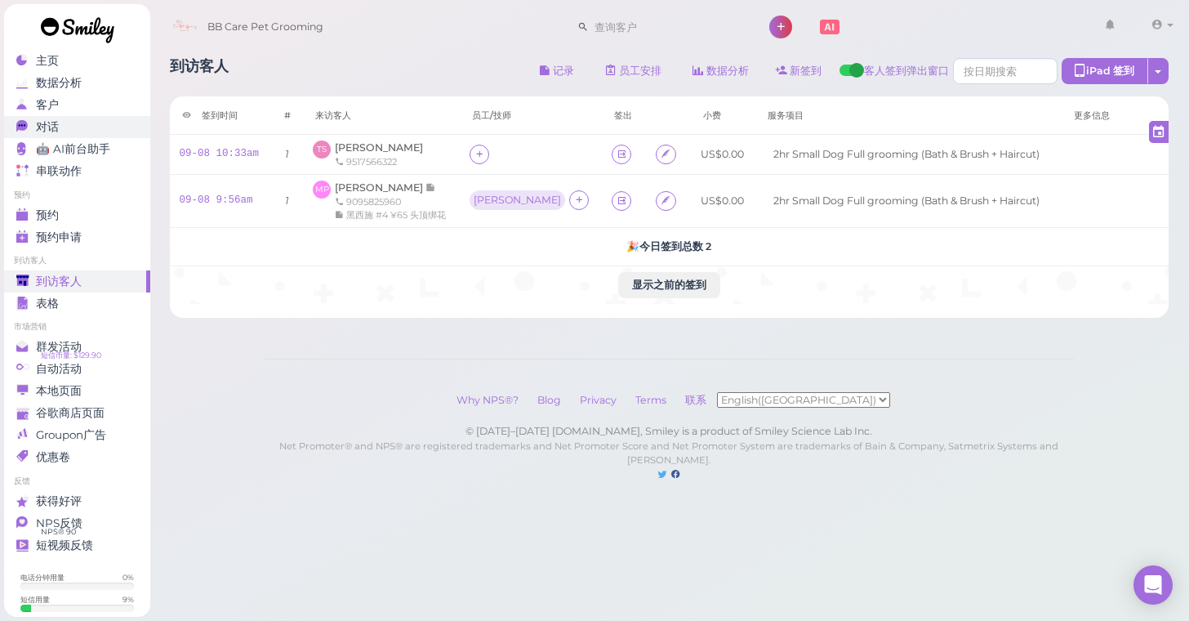
click at [61, 130] on div "对话" at bounding box center [75, 127] width 118 height 14
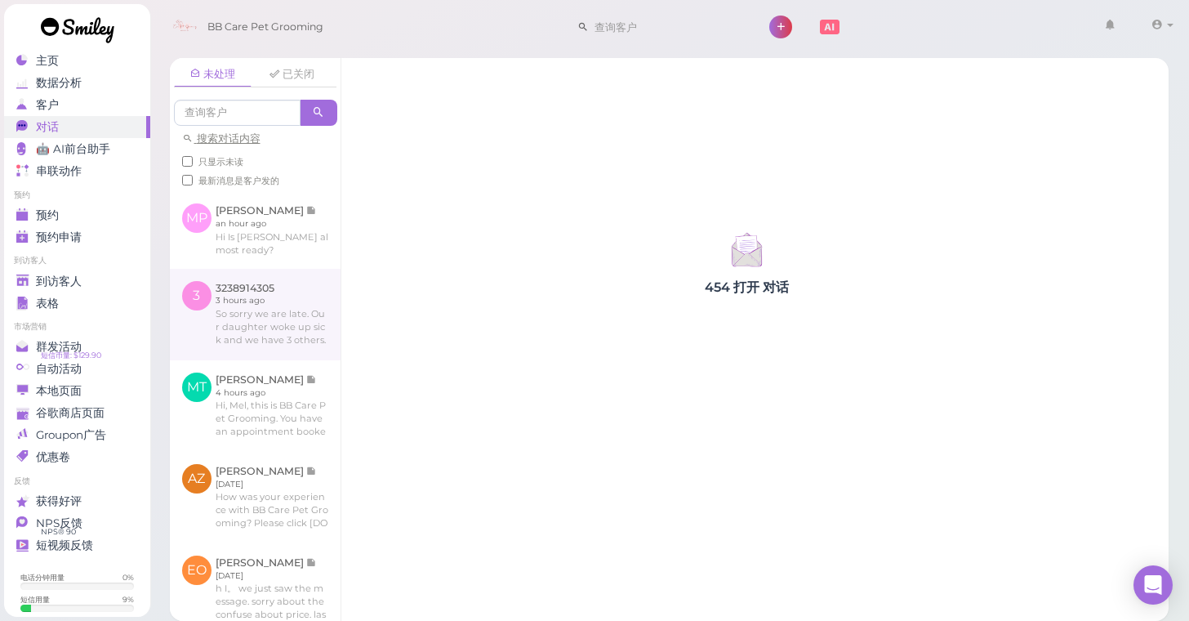
click at [251, 295] on link at bounding box center [255, 314] width 171 height 91
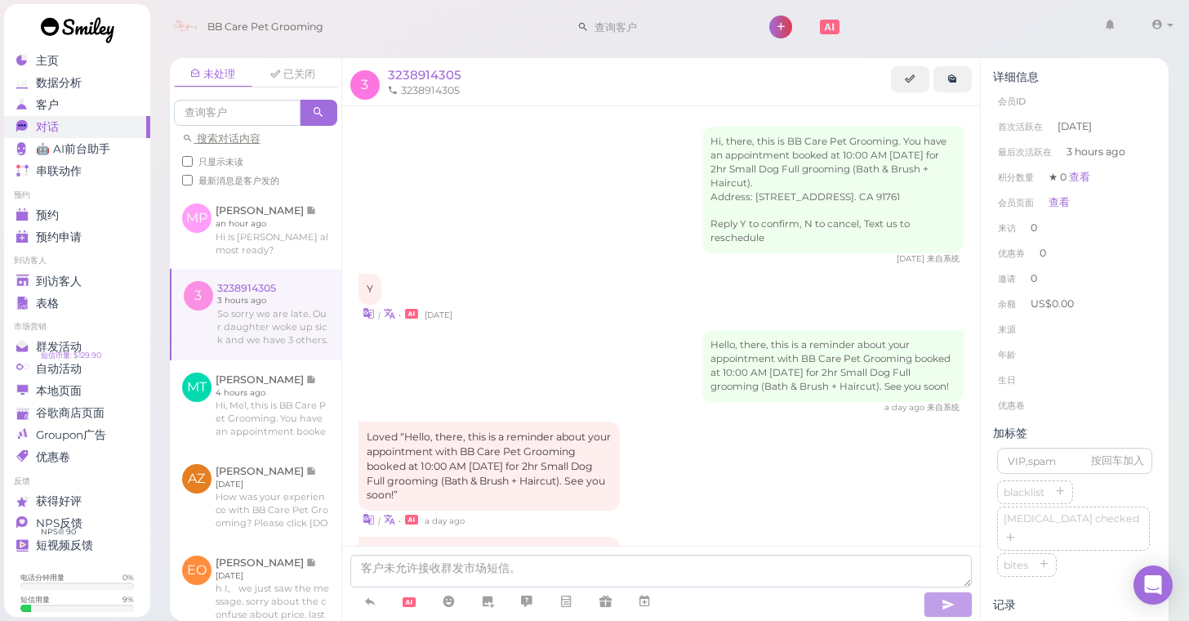
scroll to position [126, 0]
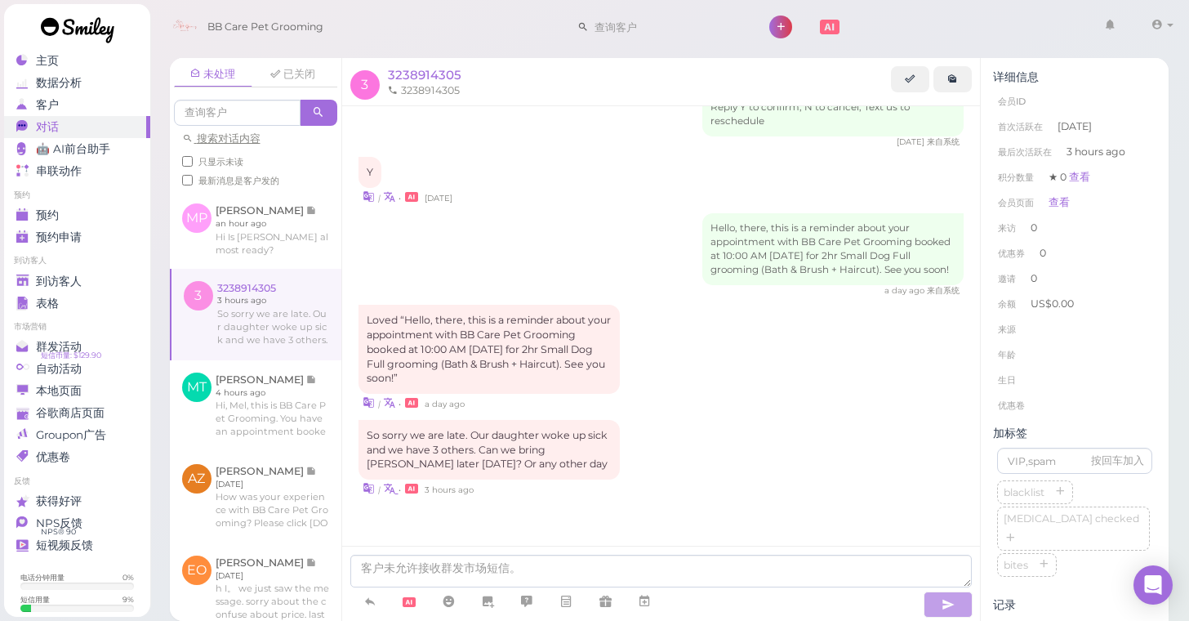
click at [388, 491] on icon at bounding box center [389, 488] width 12 height 16
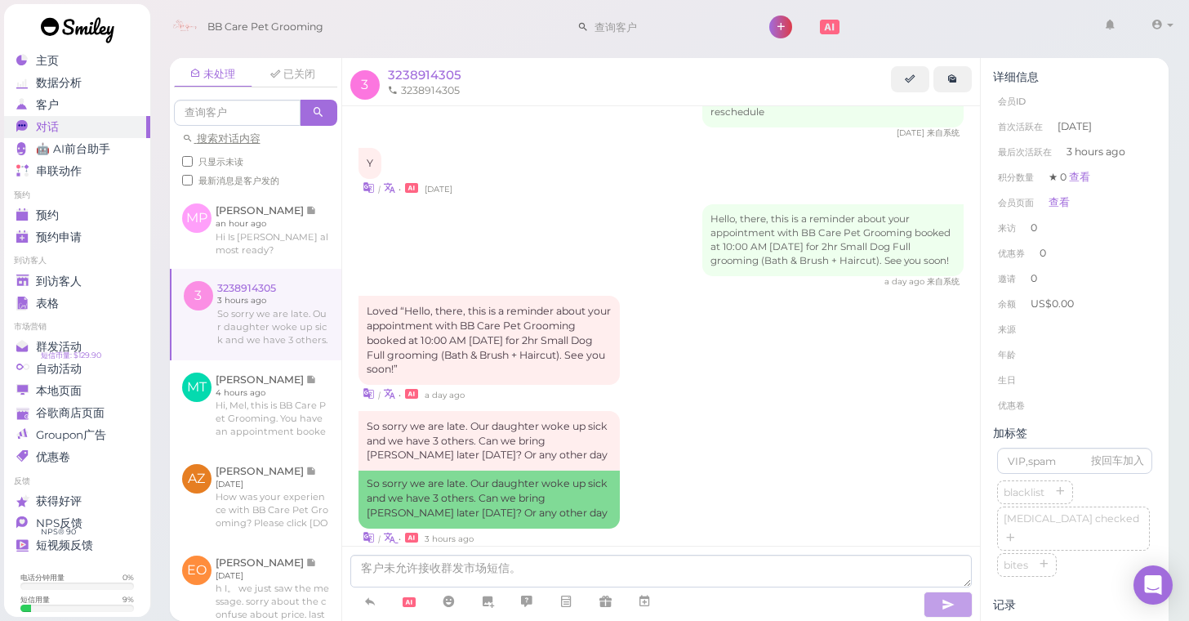
click at [389, 540] on icon at bounding box center [389, 537] width 12 height 16
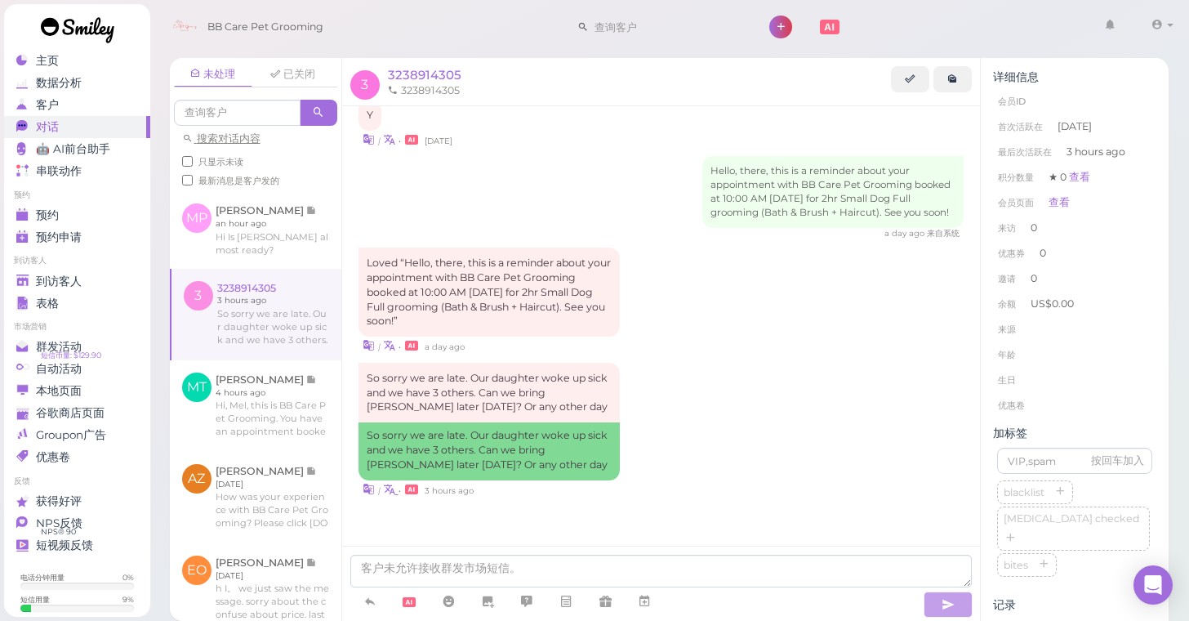
scroll to position [181, 0]
click at [390, 491] on icon at bounding box center [389, 489] width 12 height 16
click at [373, 489] on icon at bounding box center [369, 489] width 12 height 16
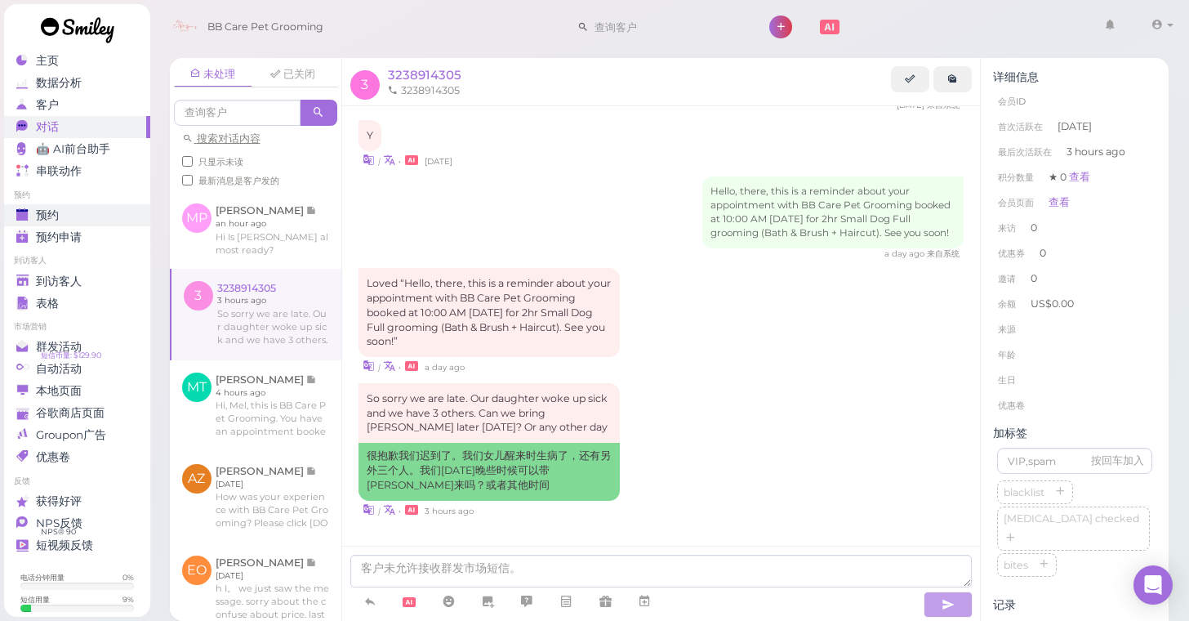
click at [53, 218] on span "预约" at bounding box center [47, 215] width 23 height 14
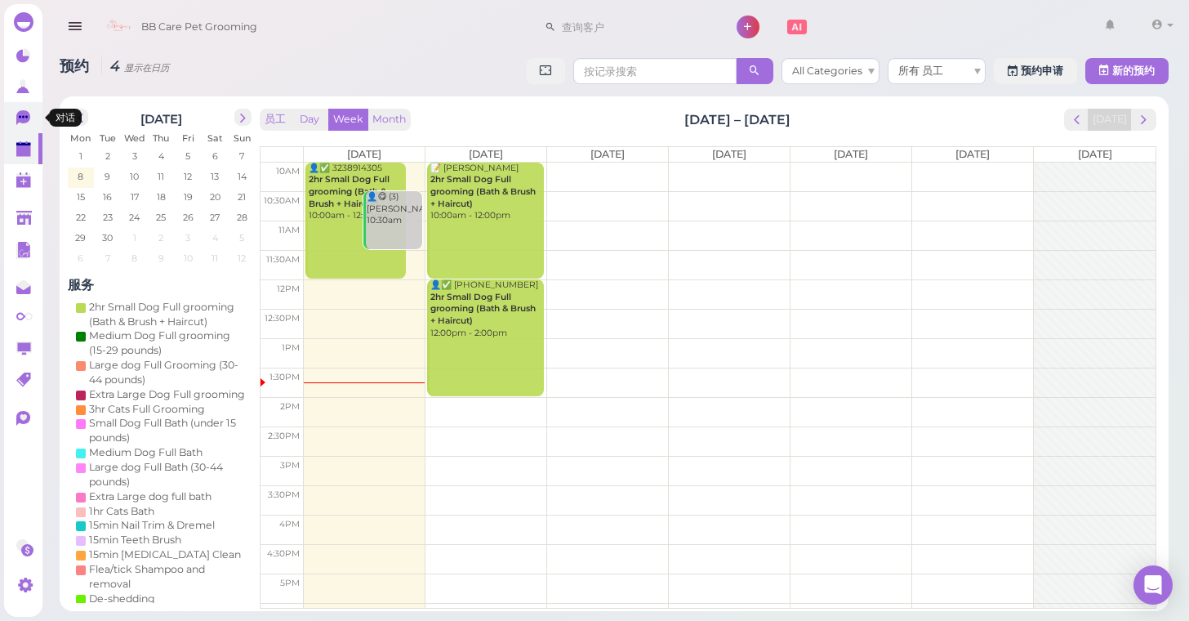
click at [17, 115] on icon at bounding box center [23, 117] width 14 height 15
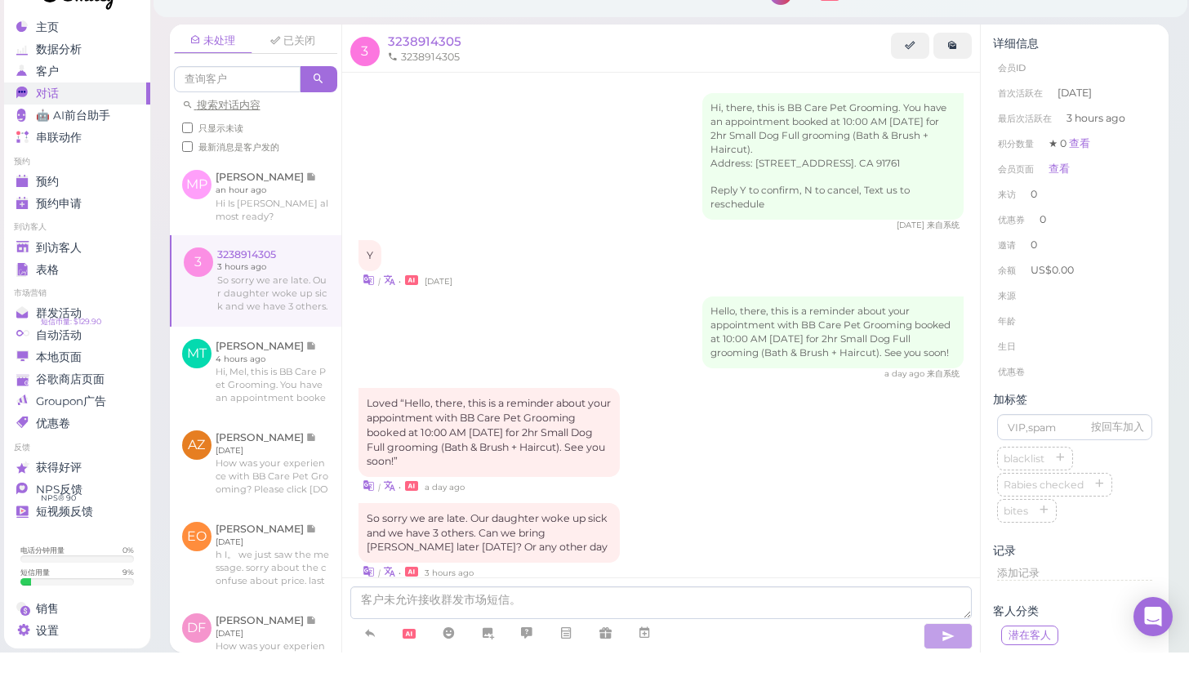
scroll to position [45, 0]
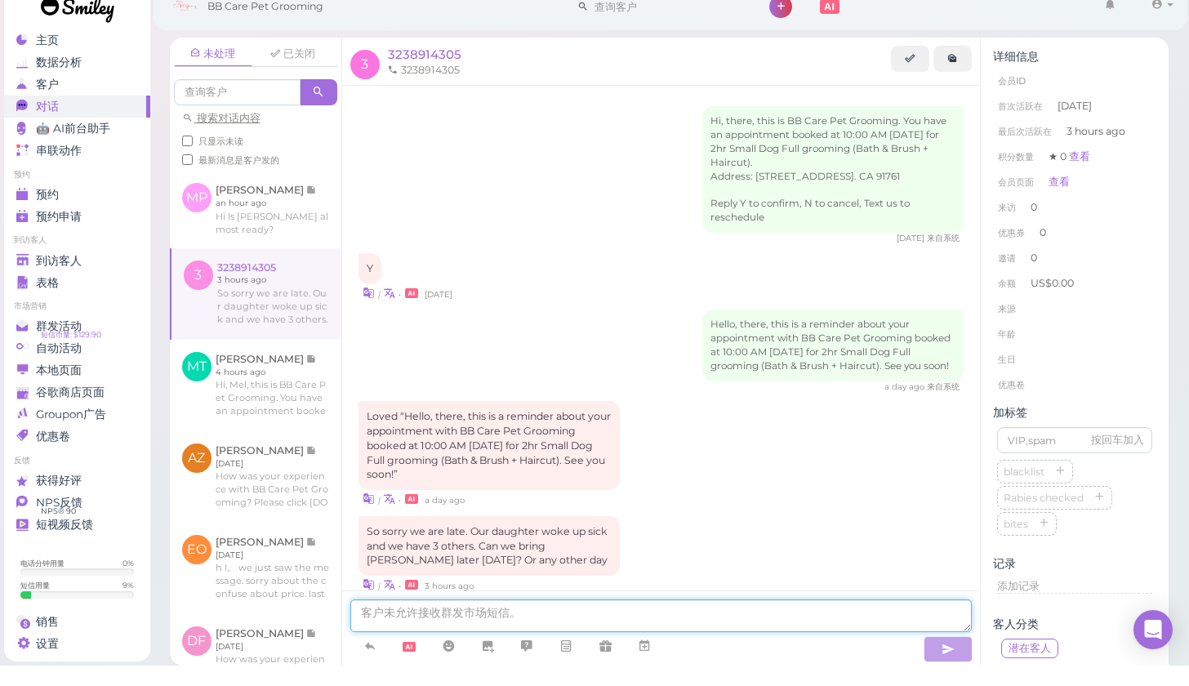
click at [597, 620] on textarea at bounding box center [661, 636] width 622 height 33
type textarea "w"
type textarea "y"
type textarea "would you want to exchang day [DATE]"
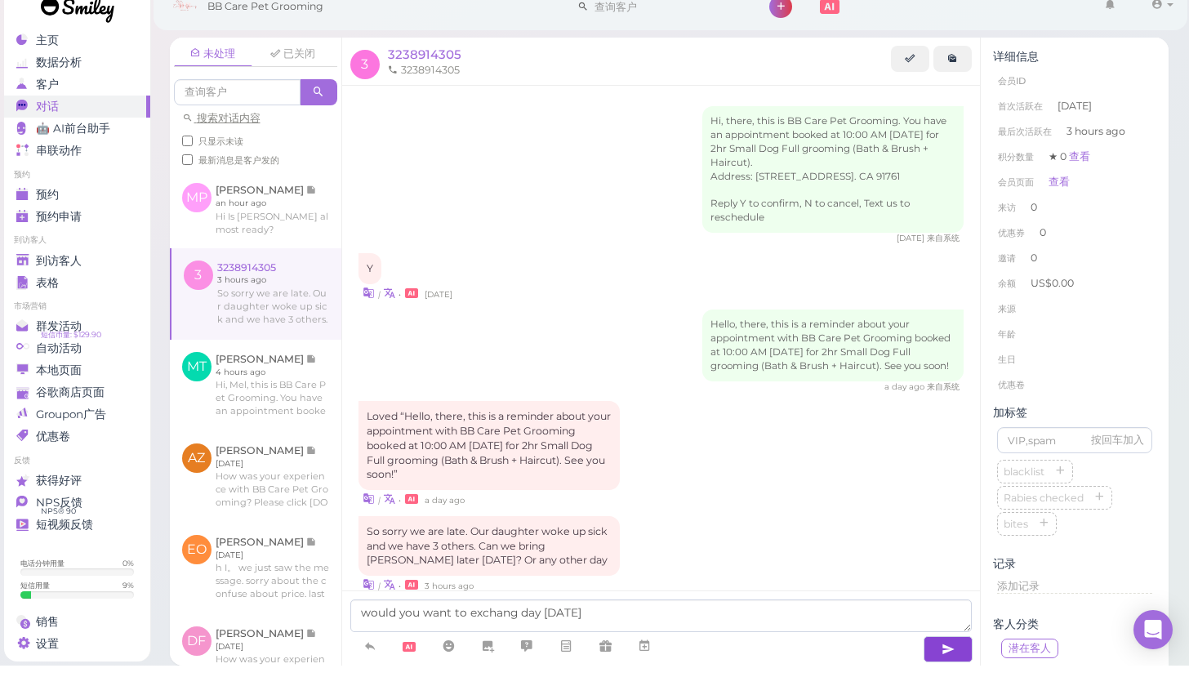
click at [953, 657] on button "button" at bounding box center [948, 670] width 49 height 26
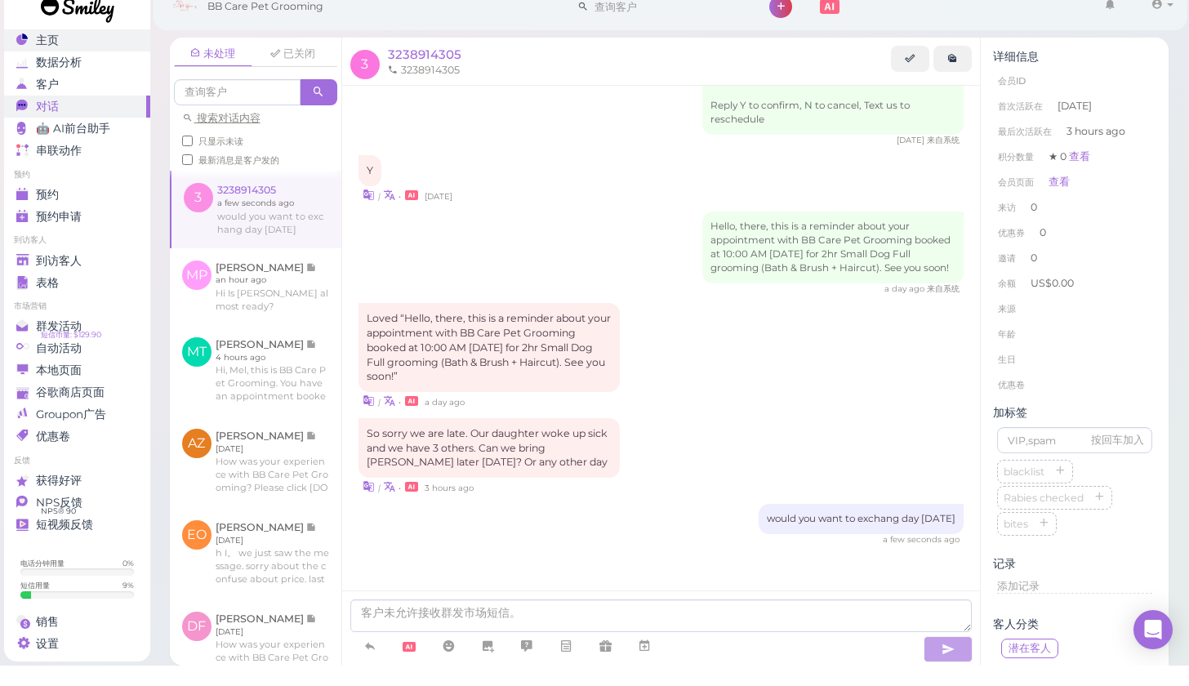
click at [79, 51] on link "主页" at bounding box center [77, 61] width 146 height 22
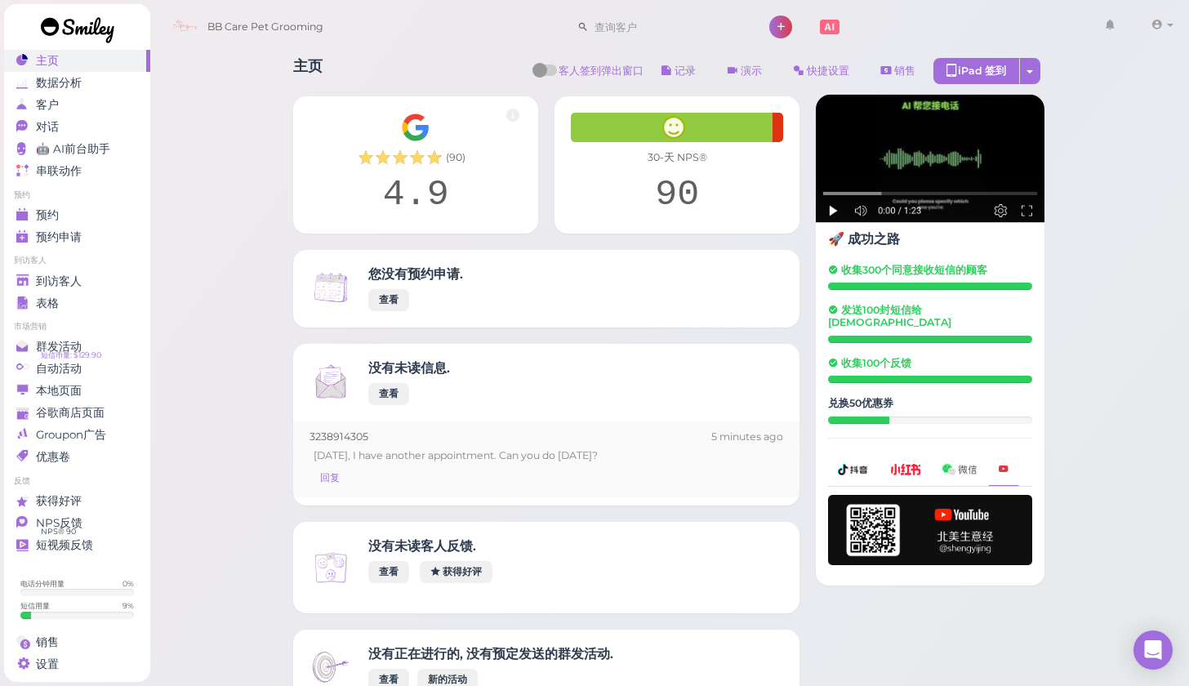
click at [352, 475] on li "3238914305 5 minutes ago [DATE], I have another appointment. Can you do [DATE]?…" at bounding box center [546, 460] width 506 height 76
click at [96, 125] on div "对话" at bounding box center [75, 127] width 118 height 14
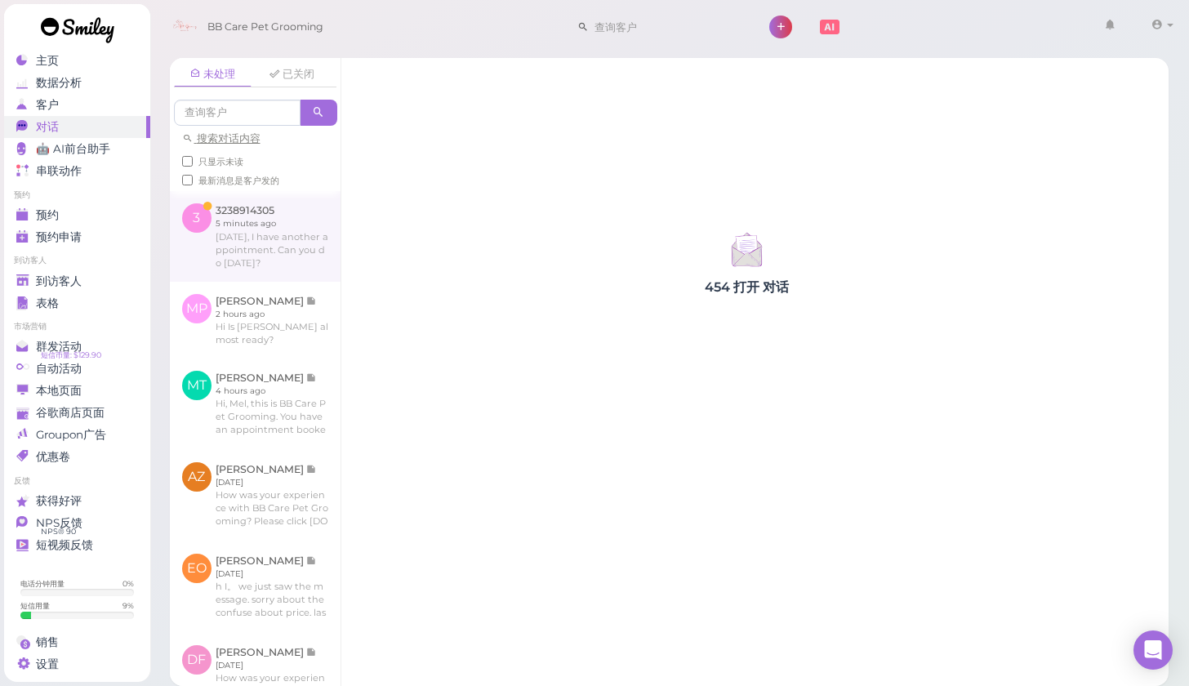
click at [302, 240] on link at bounding box center [255, 236] width 171 height 90
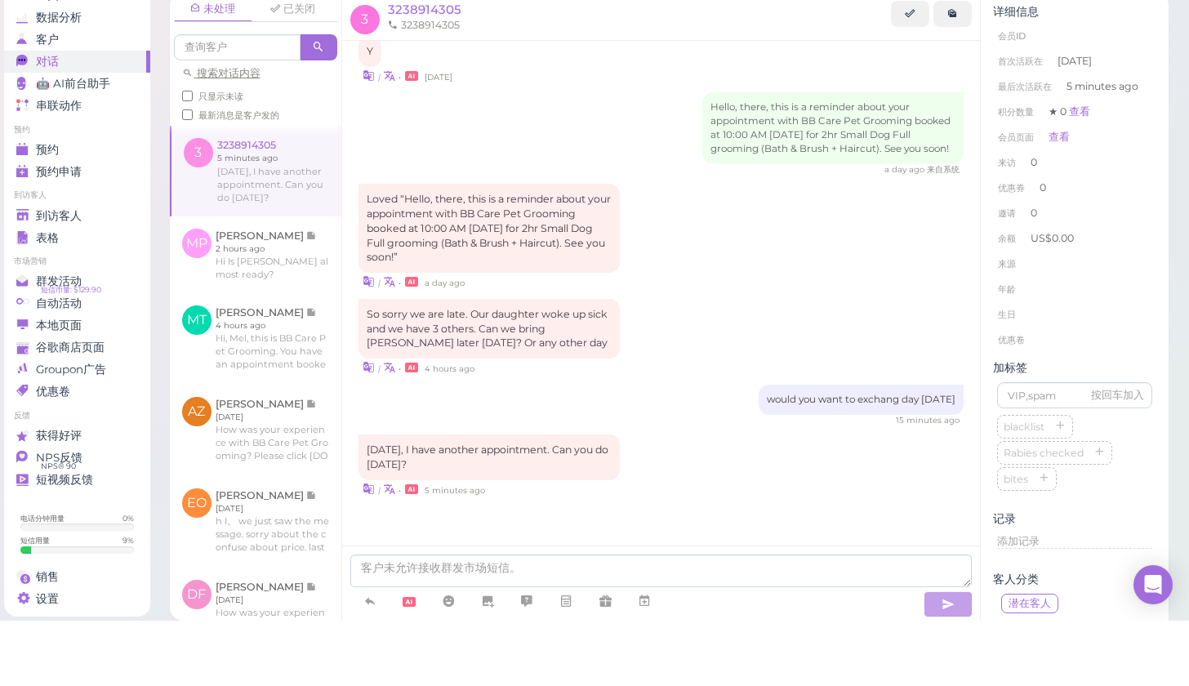
scroll to position [15, 0]
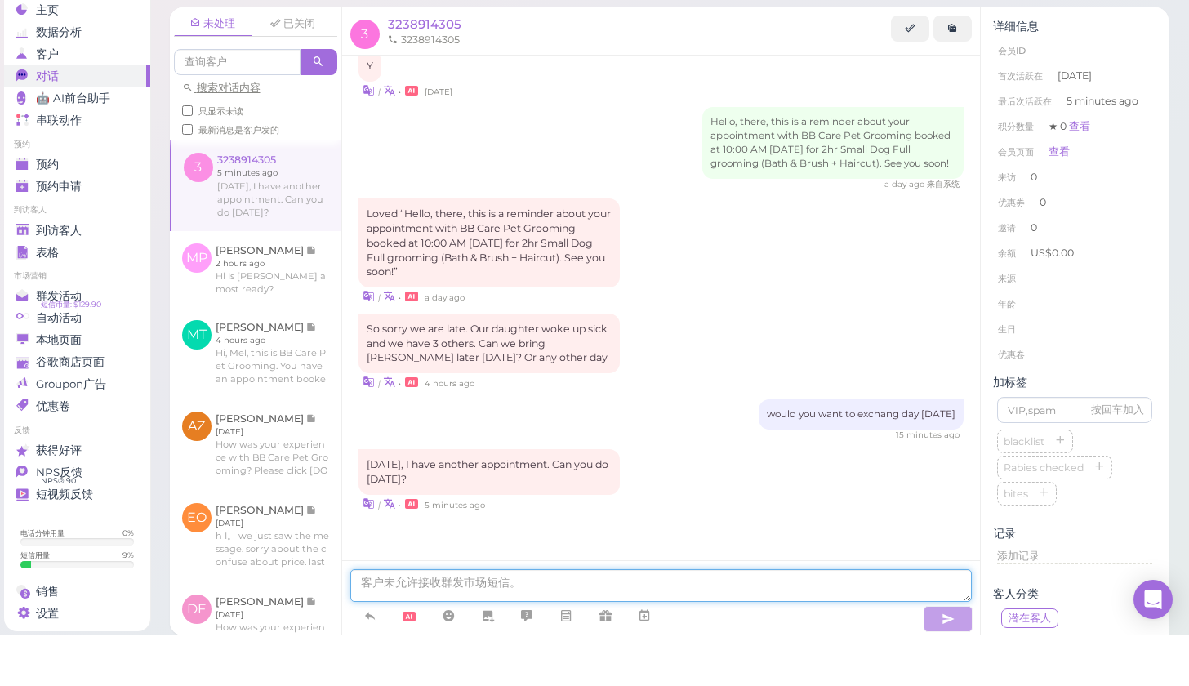
click at [520, 620] on textarea at bounding box center [661, 636] width 622 height 33
type textarea "sure. what time do you prefer"
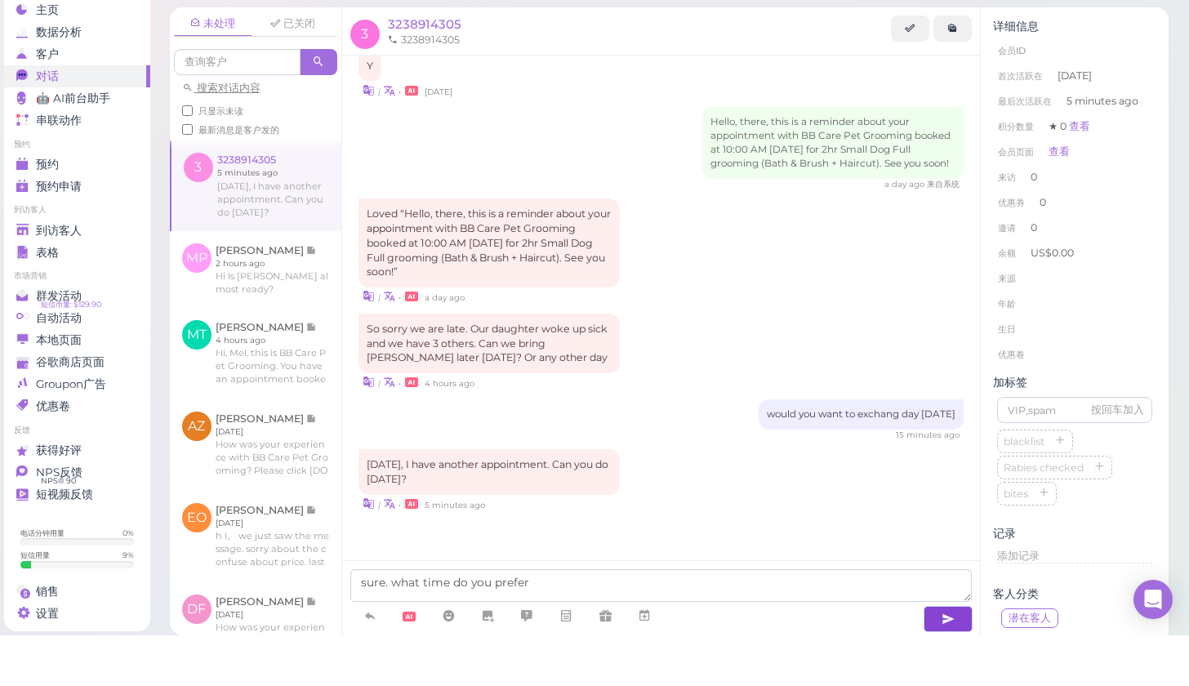
click at [935, 657] on button "button" at bounding box center [948, 670] width 49 height 26
click at [964, 494] on div "Hi, there, this is BB Care Pet Grooming. You have an appointment booked at 10:0…" at bounding box center [661, 291] width 639 height 715
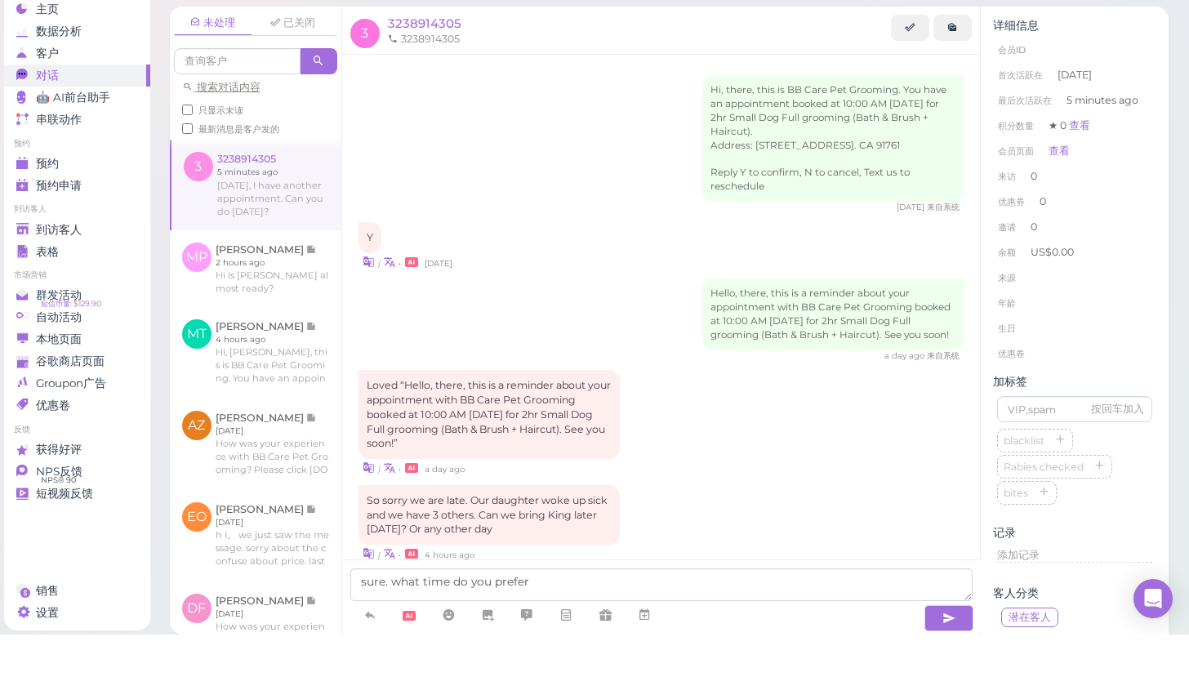
scroll to position [179, 0]
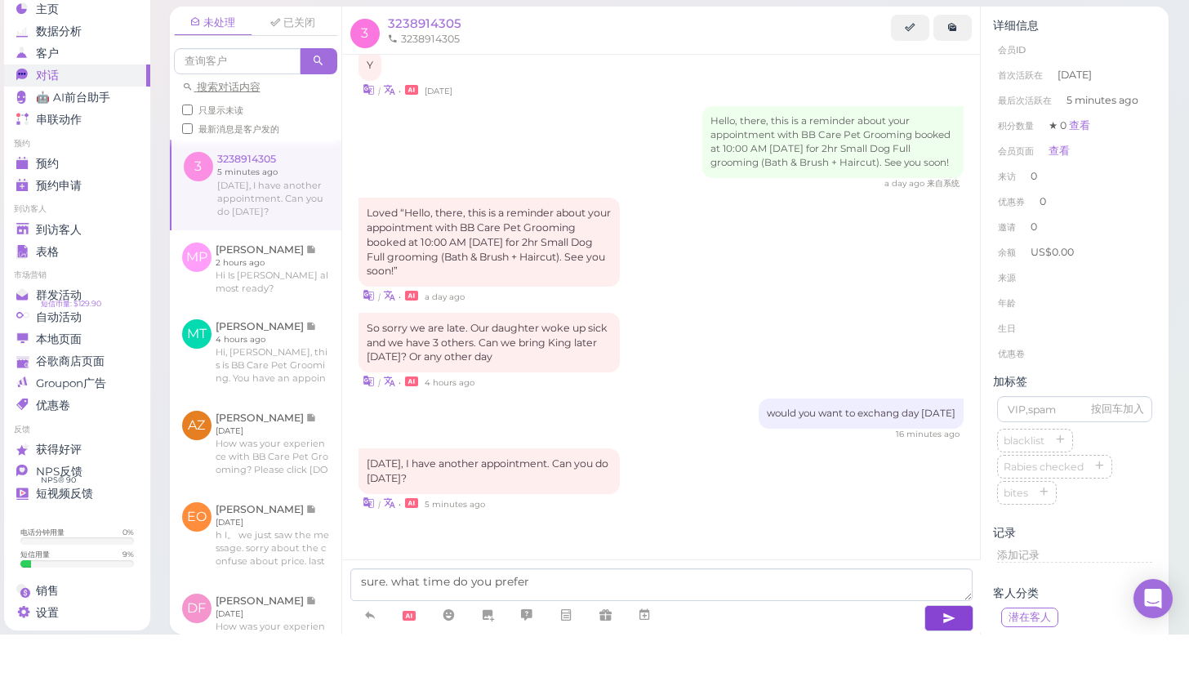
click at [966, 657] on button "button" at bounding box center [949, 670] width 49 height 26
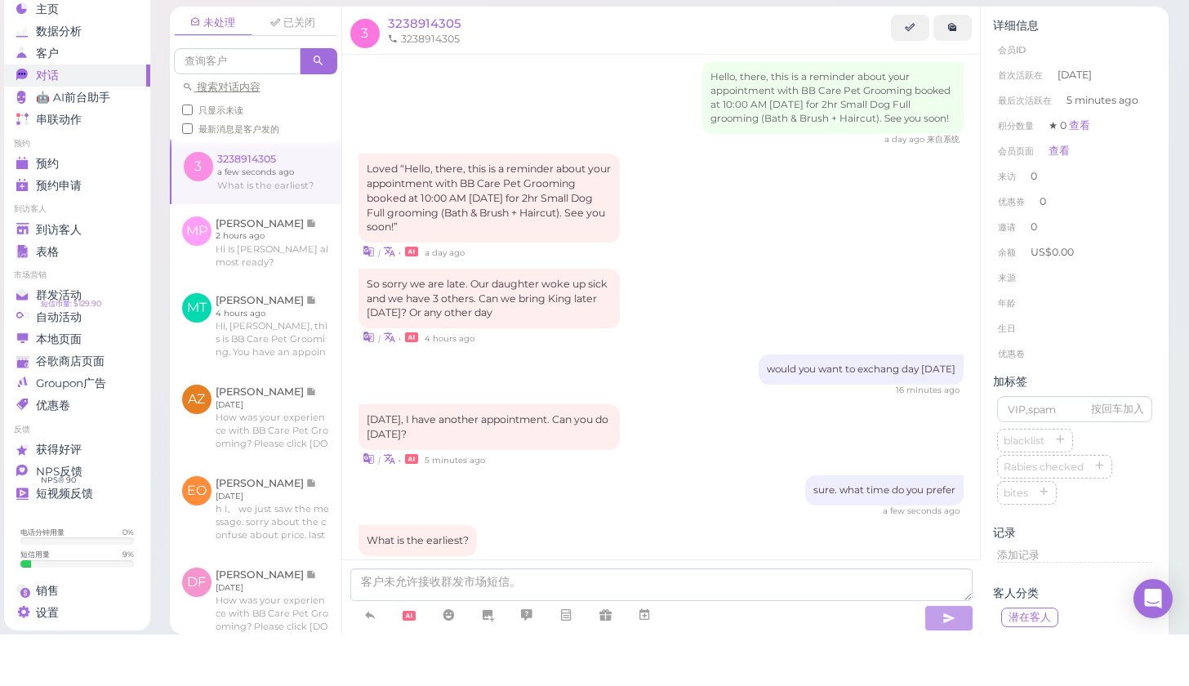
scroll to position [283, 0]
